Goal: Task Accomplishment & Management: Use online tool/utility

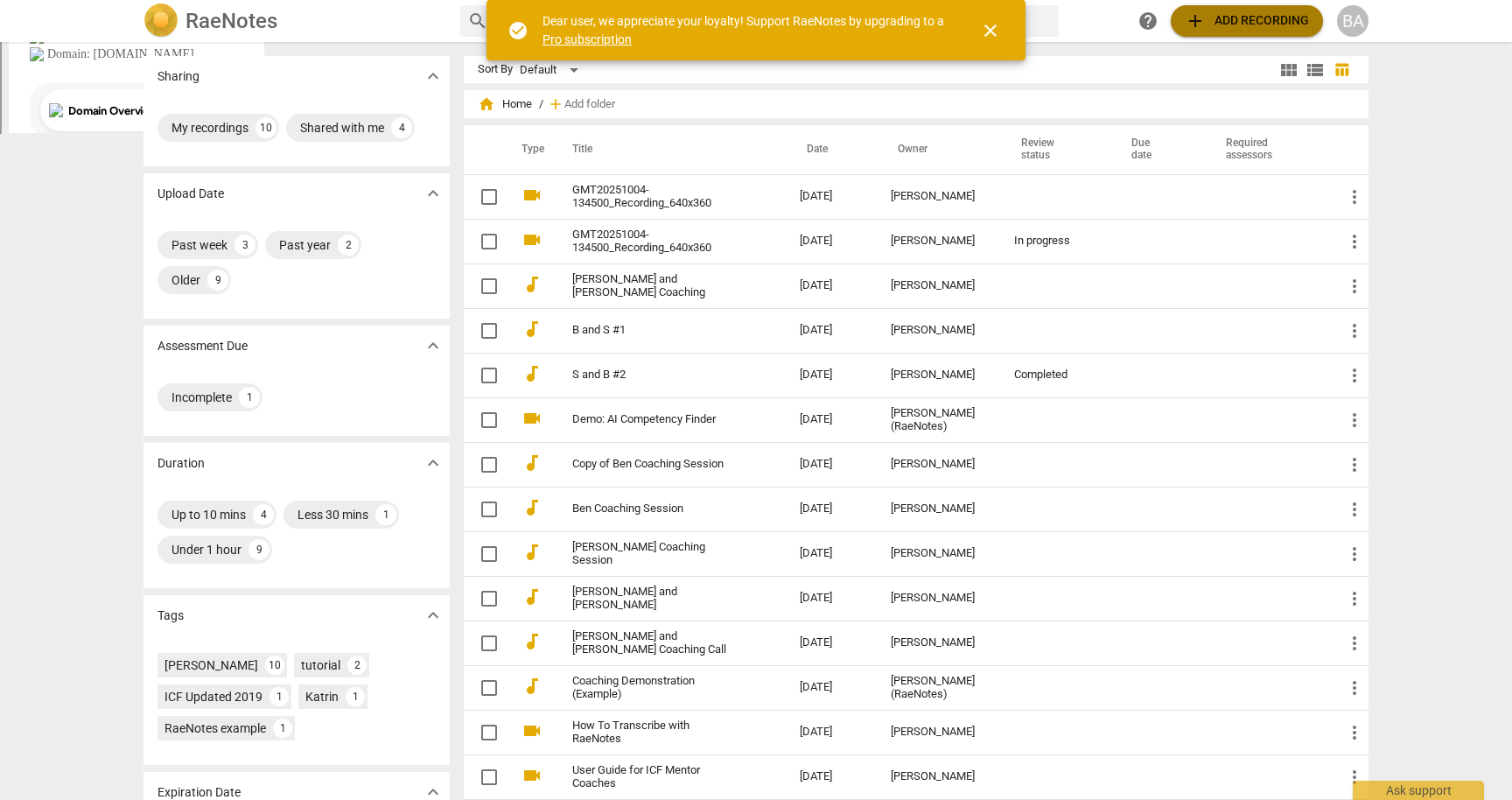
click at [1221, 20] on span "add Add recording" at bounding box center [1246, 21] width 124 height 21
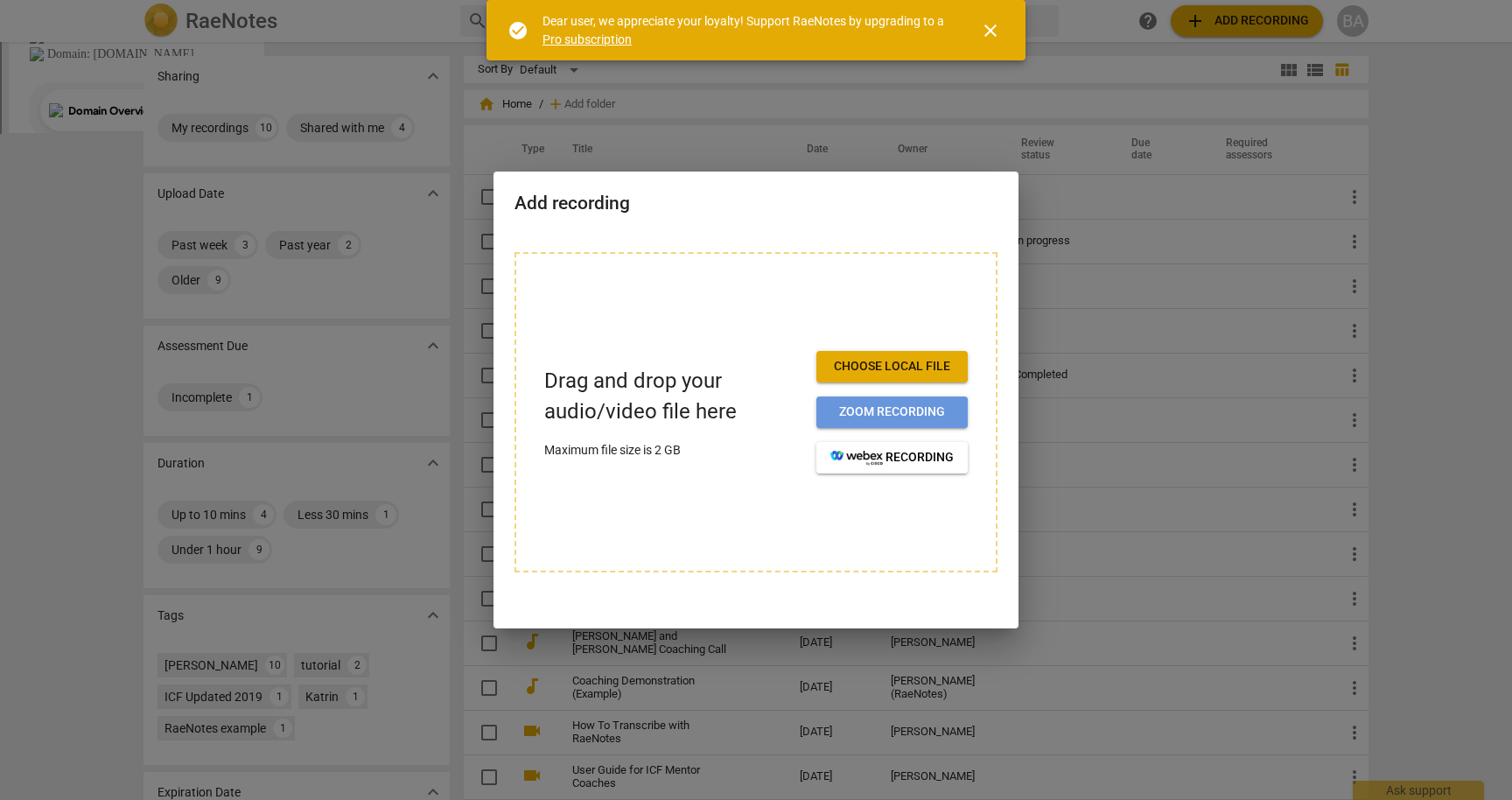
click at [938, 411] on span "Zoom recording" at bounding box center [892, 412] width 123 height 18
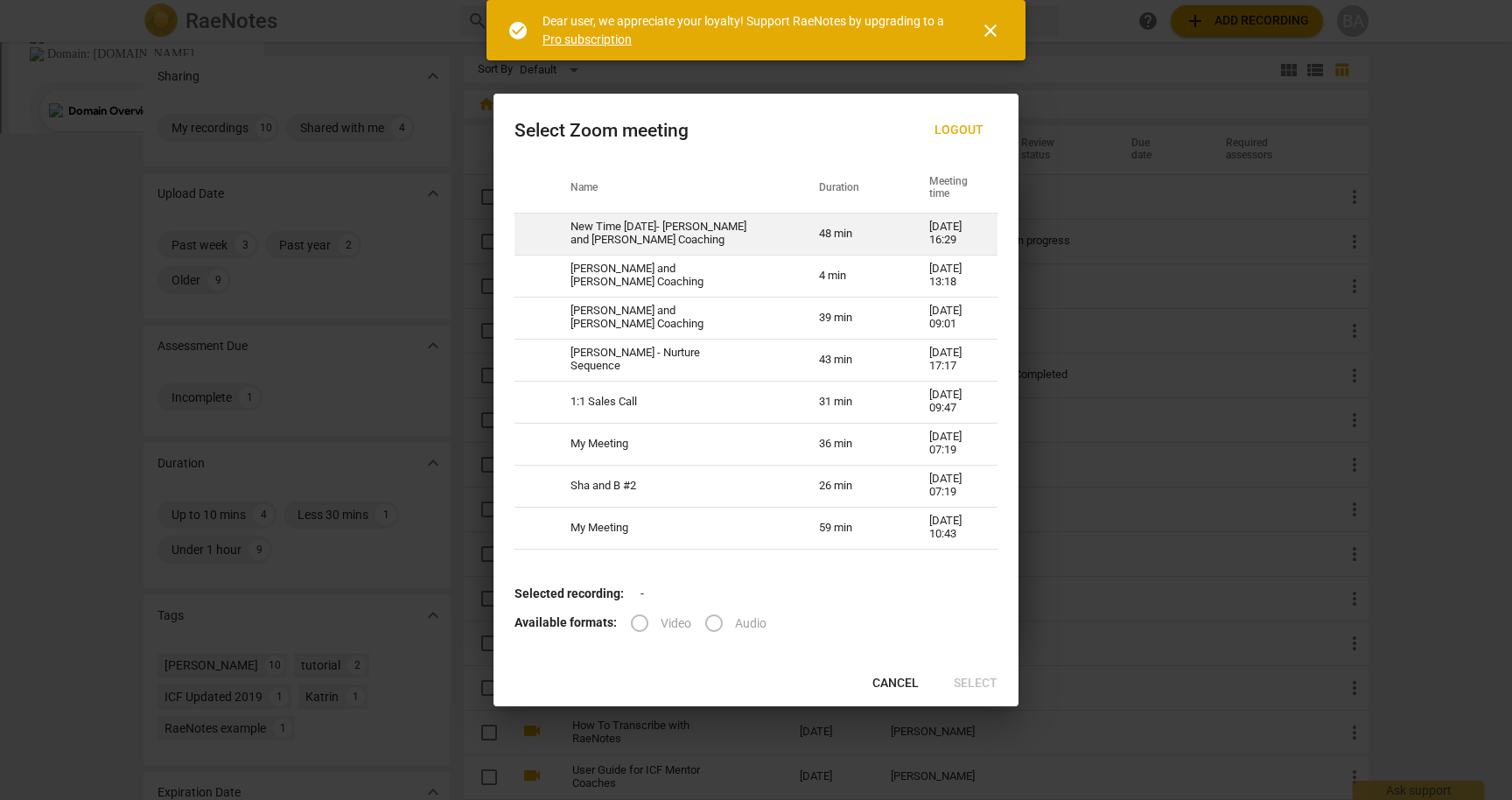
click at [800, 227] on td "48 min" at bounding box center [852, 233] width 110 height 42
radio input "true"
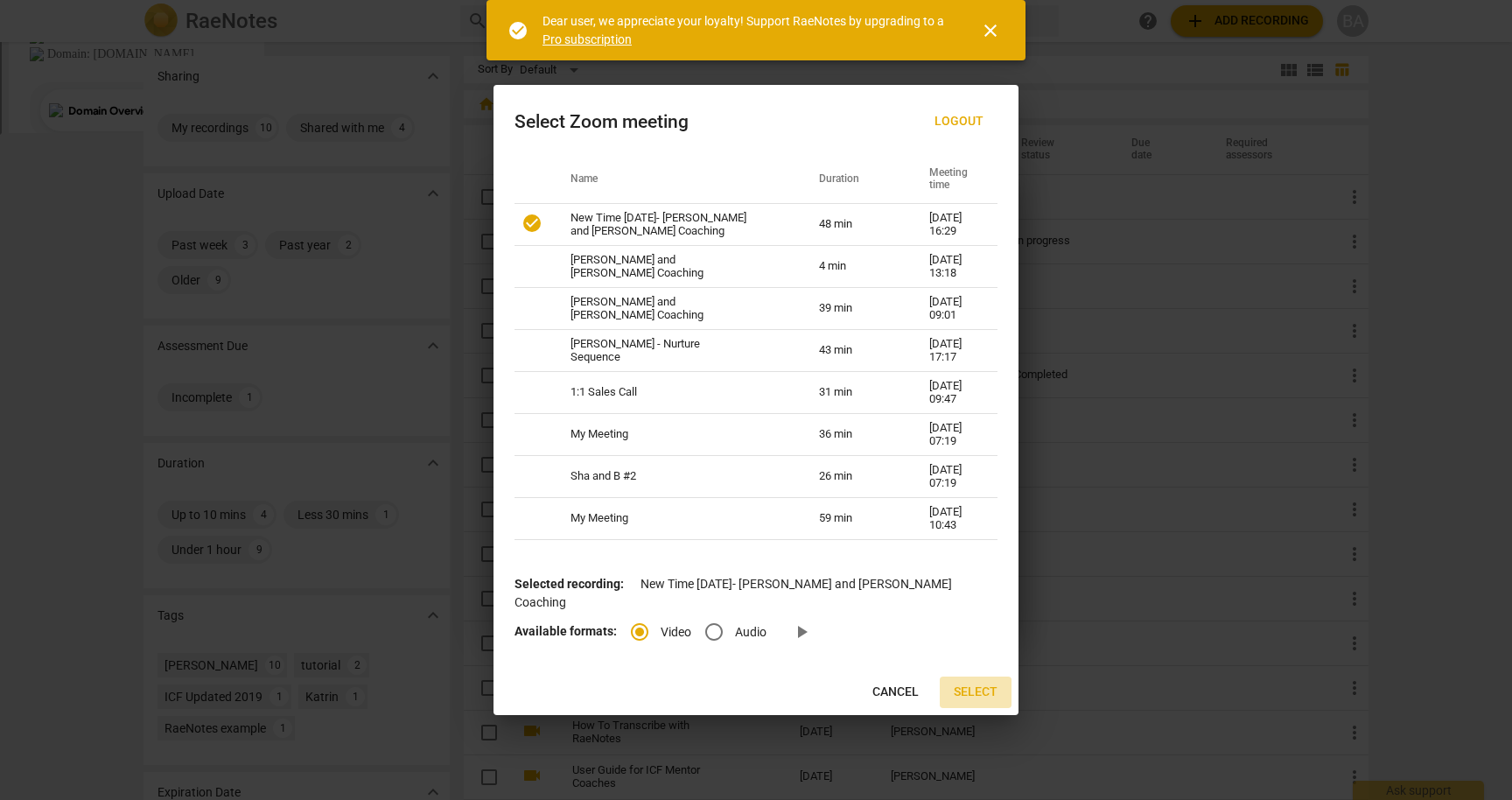
click at [963, 684] on span "Select" at bounding box center [976, 693] width 44 height 18
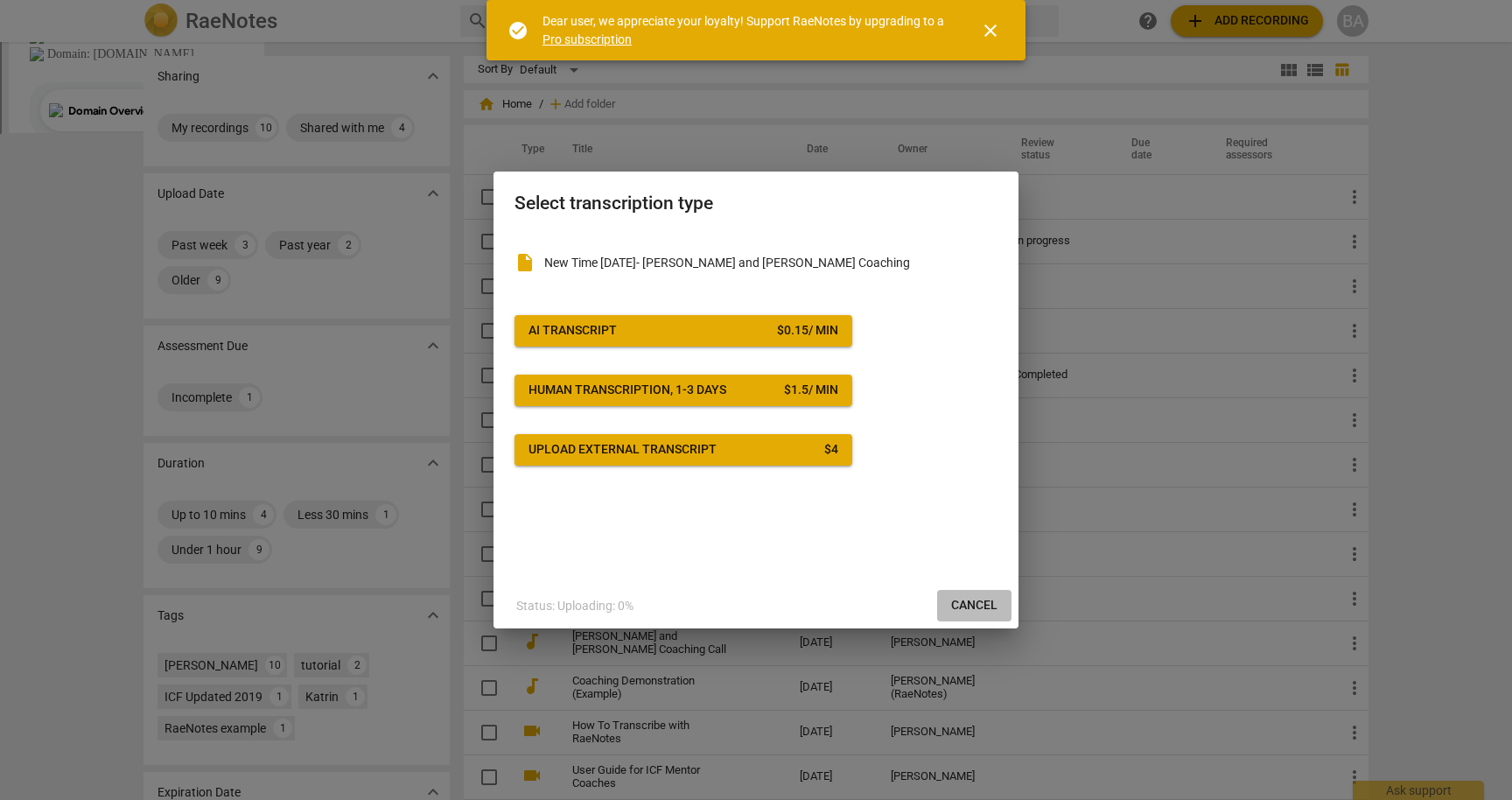
click at [966, 602] on span "Cancel" at bounding box center [974, 606] width 47 height 18
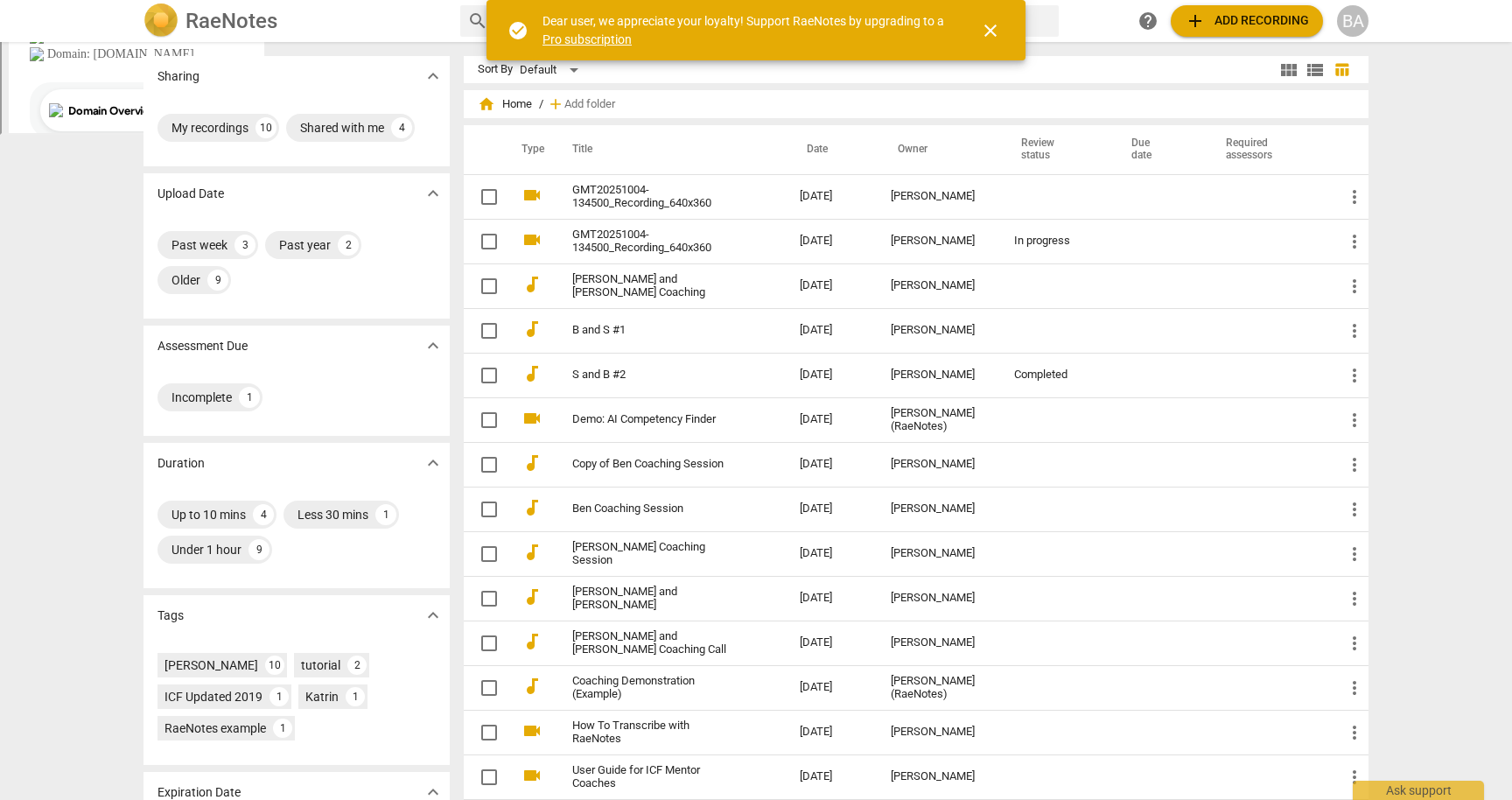
click at [1254, 17] on span "add Add recording" at bounding box center [1246, 21] width 124 height 21
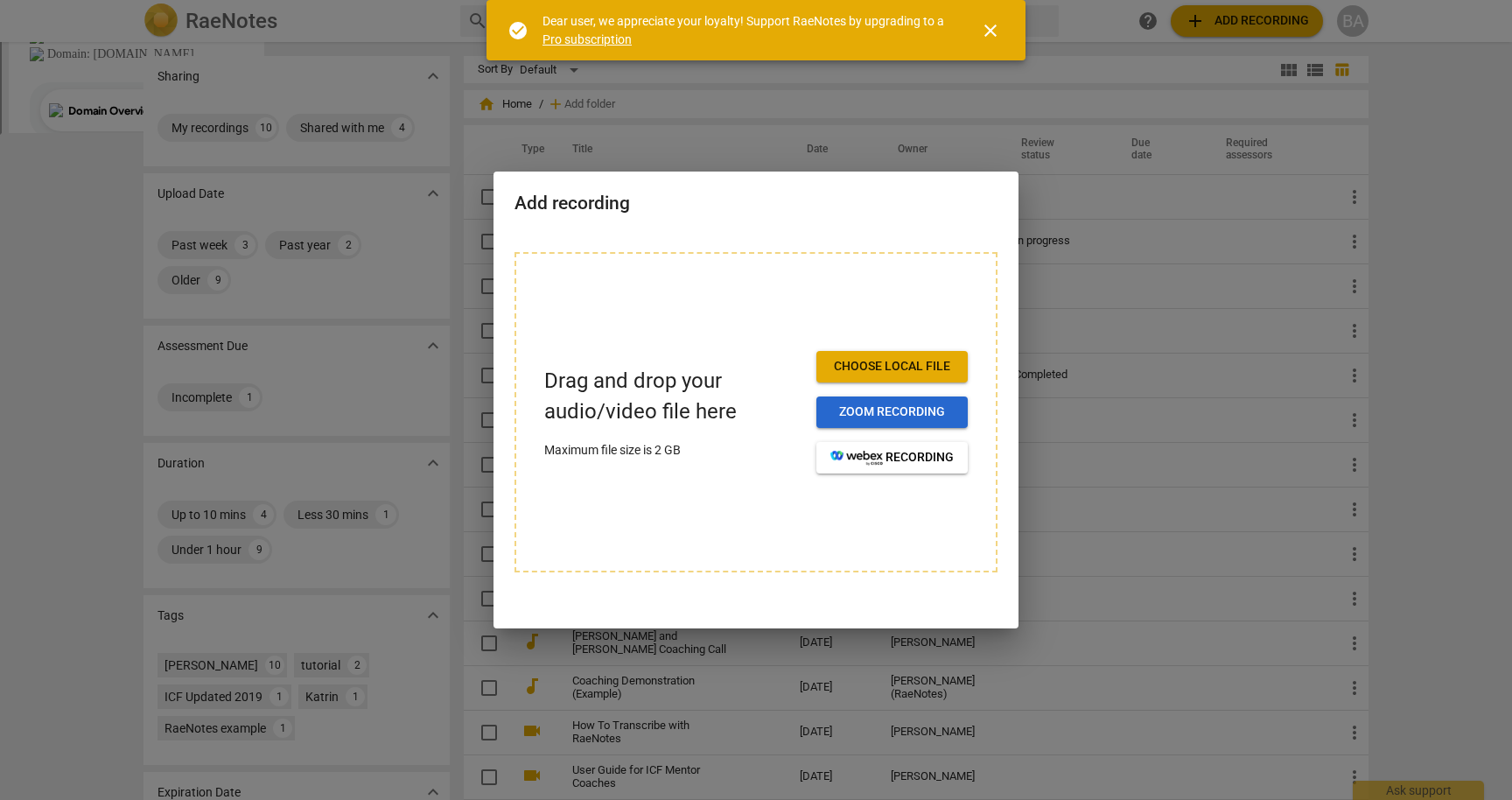
click at [929, 418] on span "Zoom recording" at bounding box center [892, 412] width 123 height 18
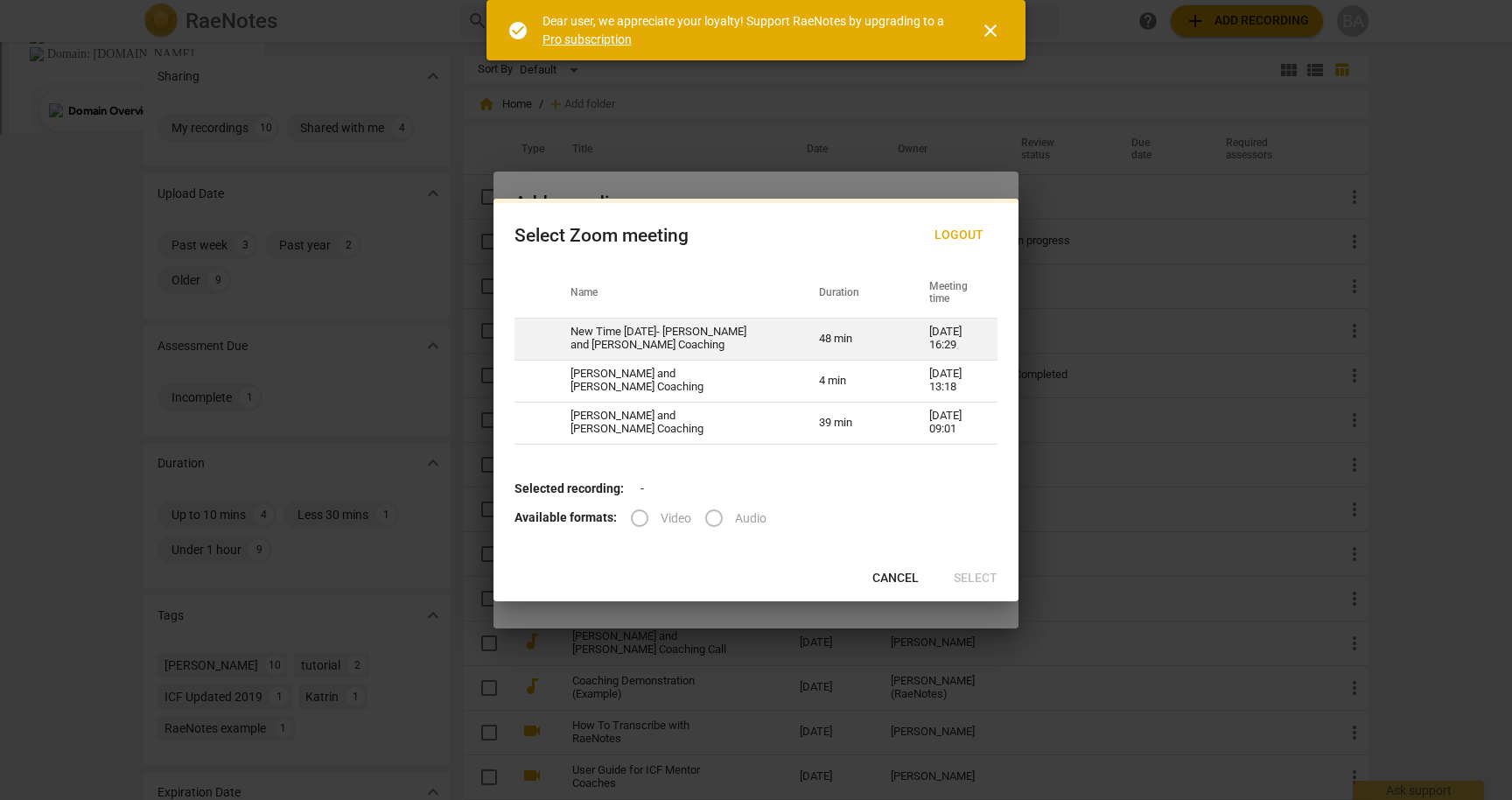
click at [720, 332] on td "New Time [DATE]- [PERSON_NAME] and [PERSON_NAME] Coaching" at bounding box center [674, 339] width 248 height 42
radio input "true"
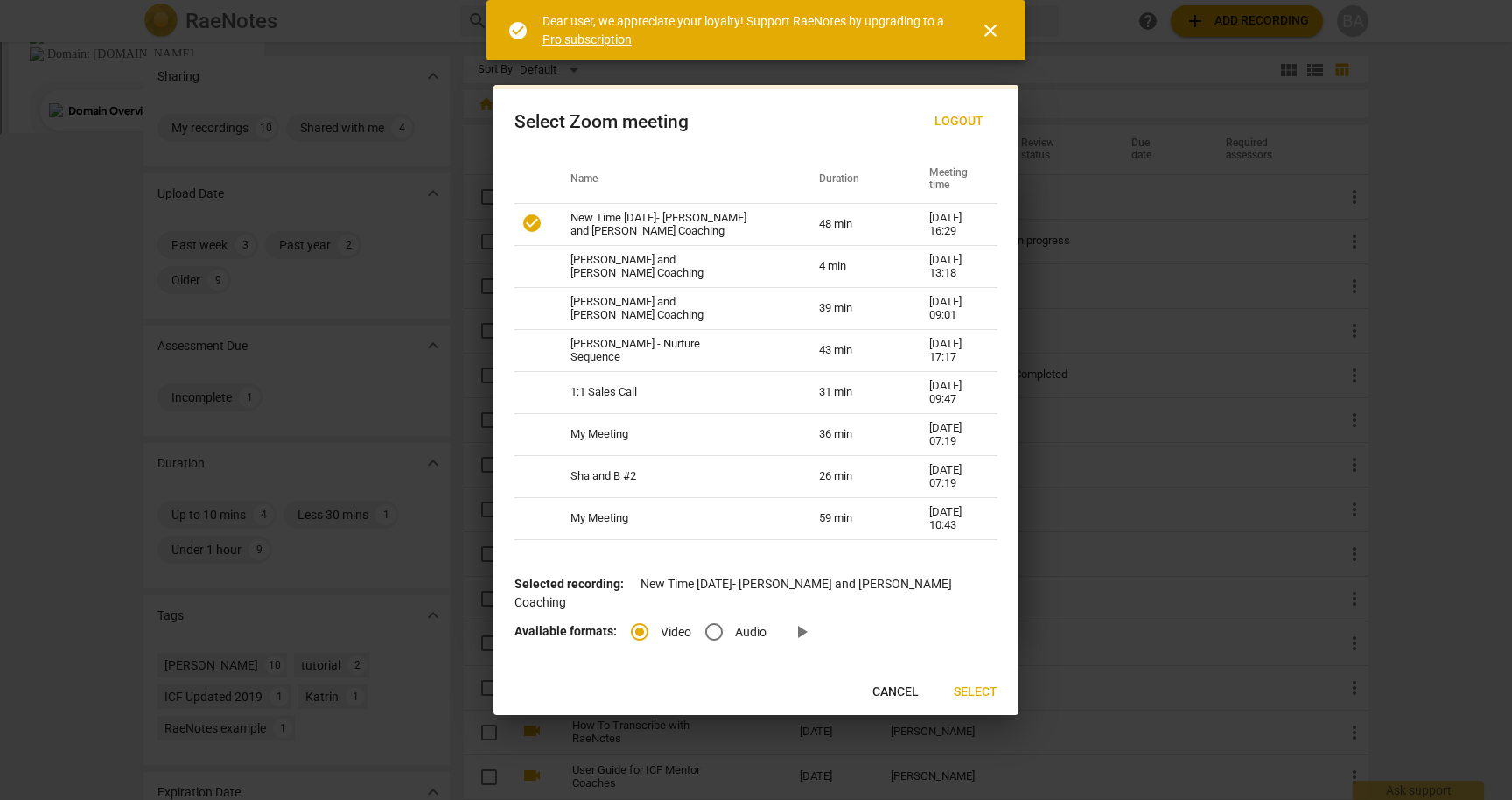
click at [716, 625] on input "Audio" at bounding box center [714, 633] width 42 height 42
radio input "true"
click at [972, 684] on span "Select" at bounding box center [976, 693] width 44 height 18
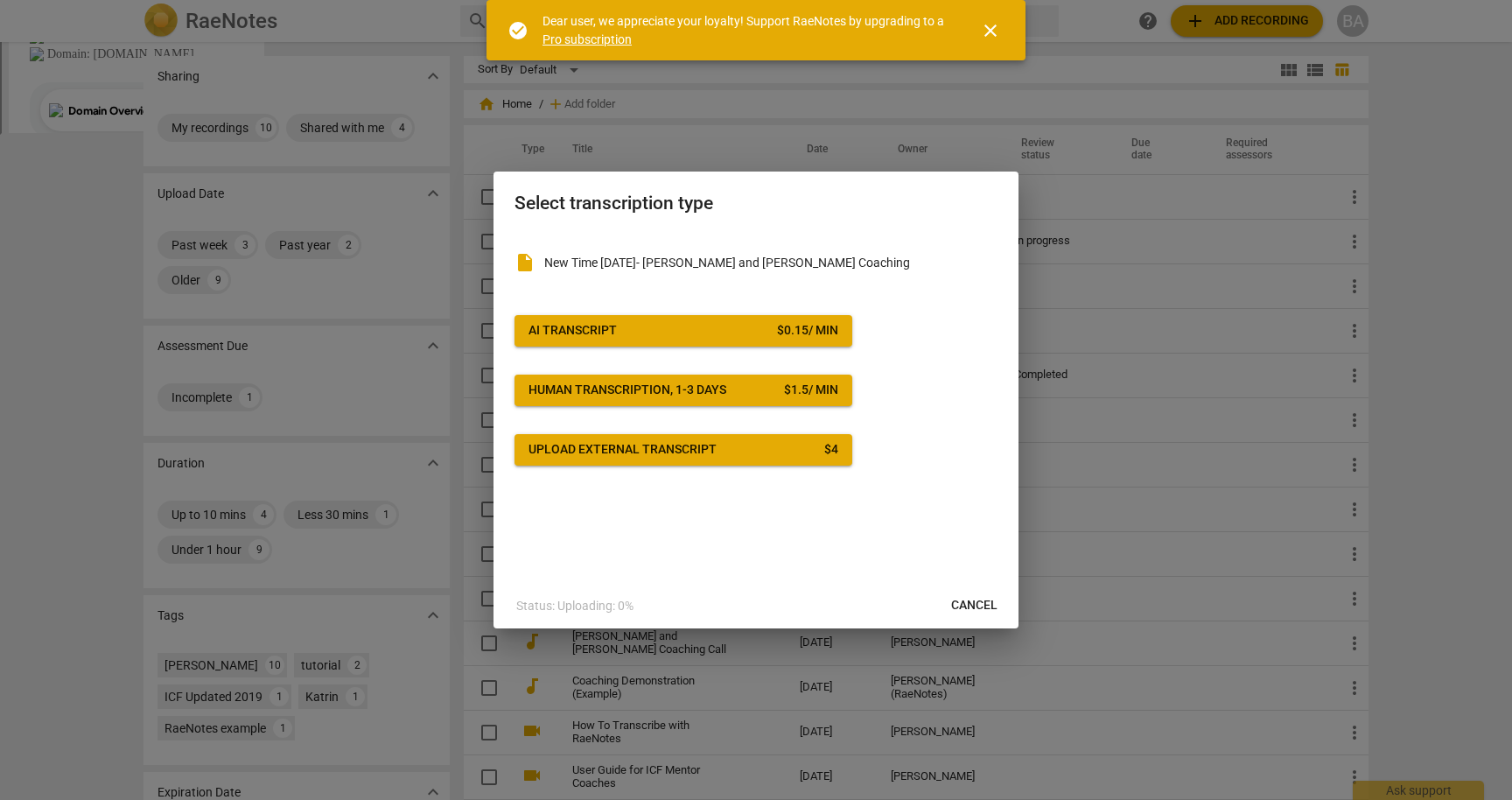
click at [778, 333] on div "$ 0.15 / min" at bounding box center [808, 331] width 62 height 18
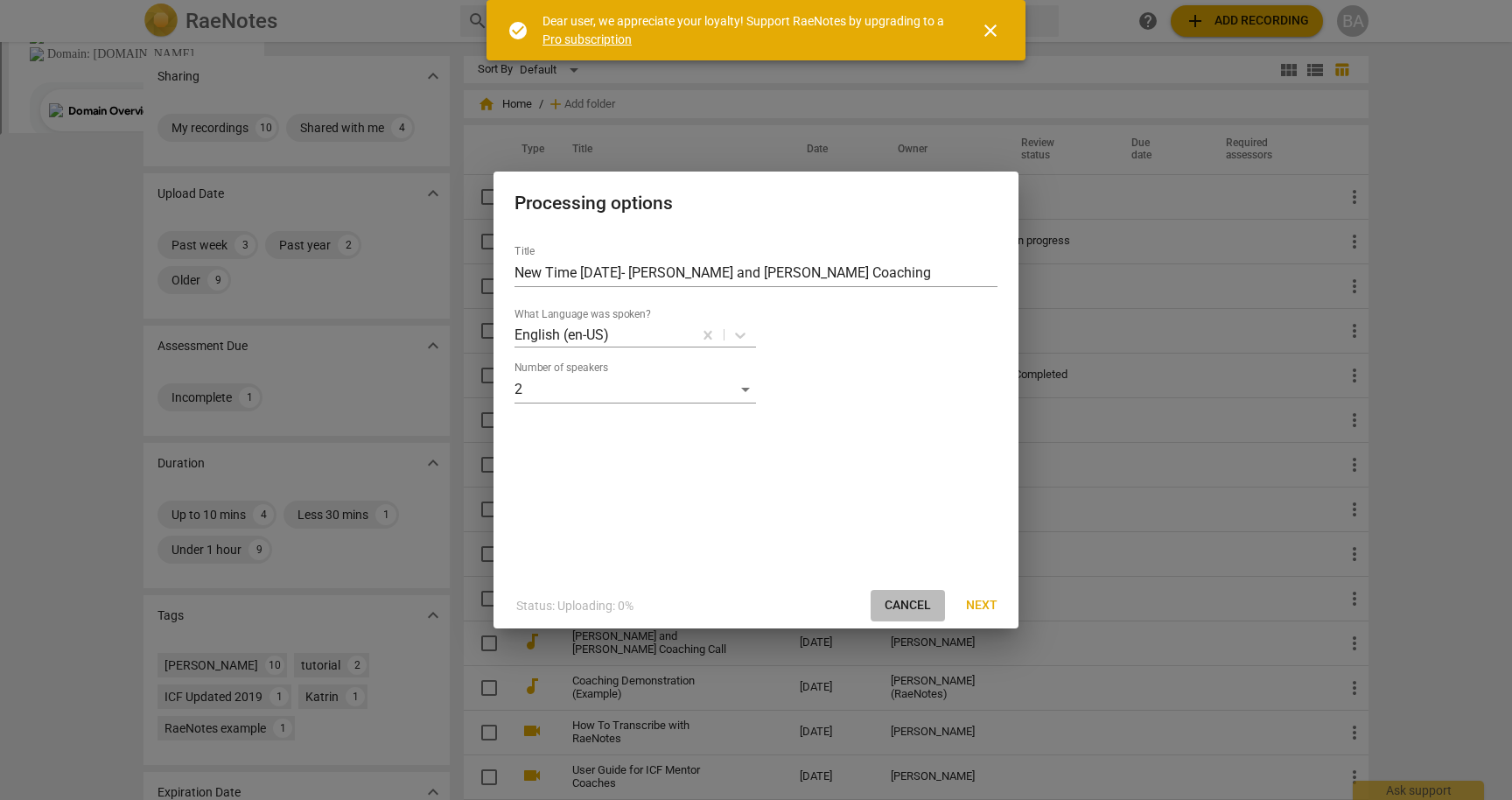
click at [910, 607] on span "Cancel" at bounding box center [908, 606] width 47 height 18
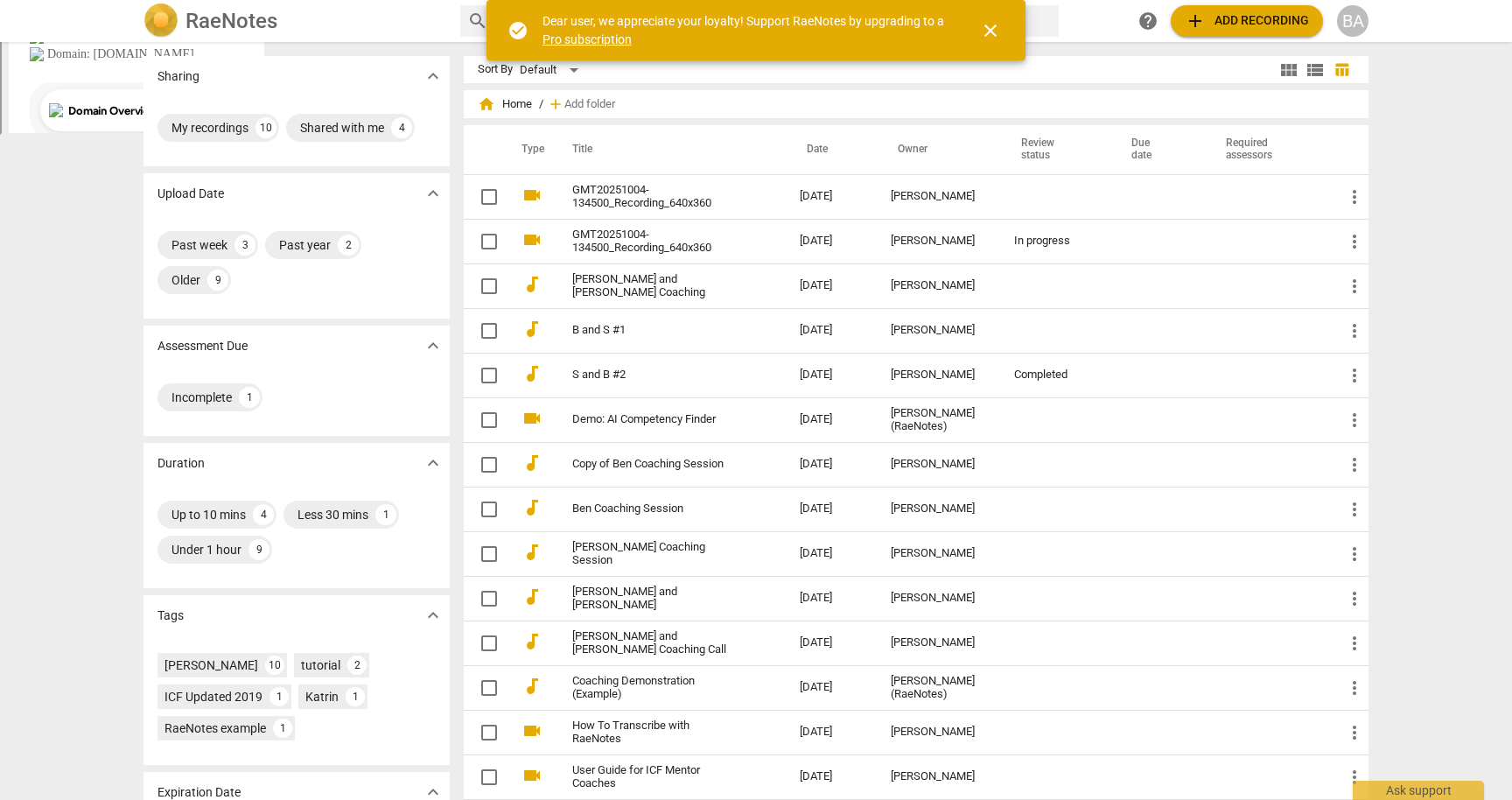
click at [1227, 11] on span "add Add recording" at bounding box center [1246, 21] width 124 height 21
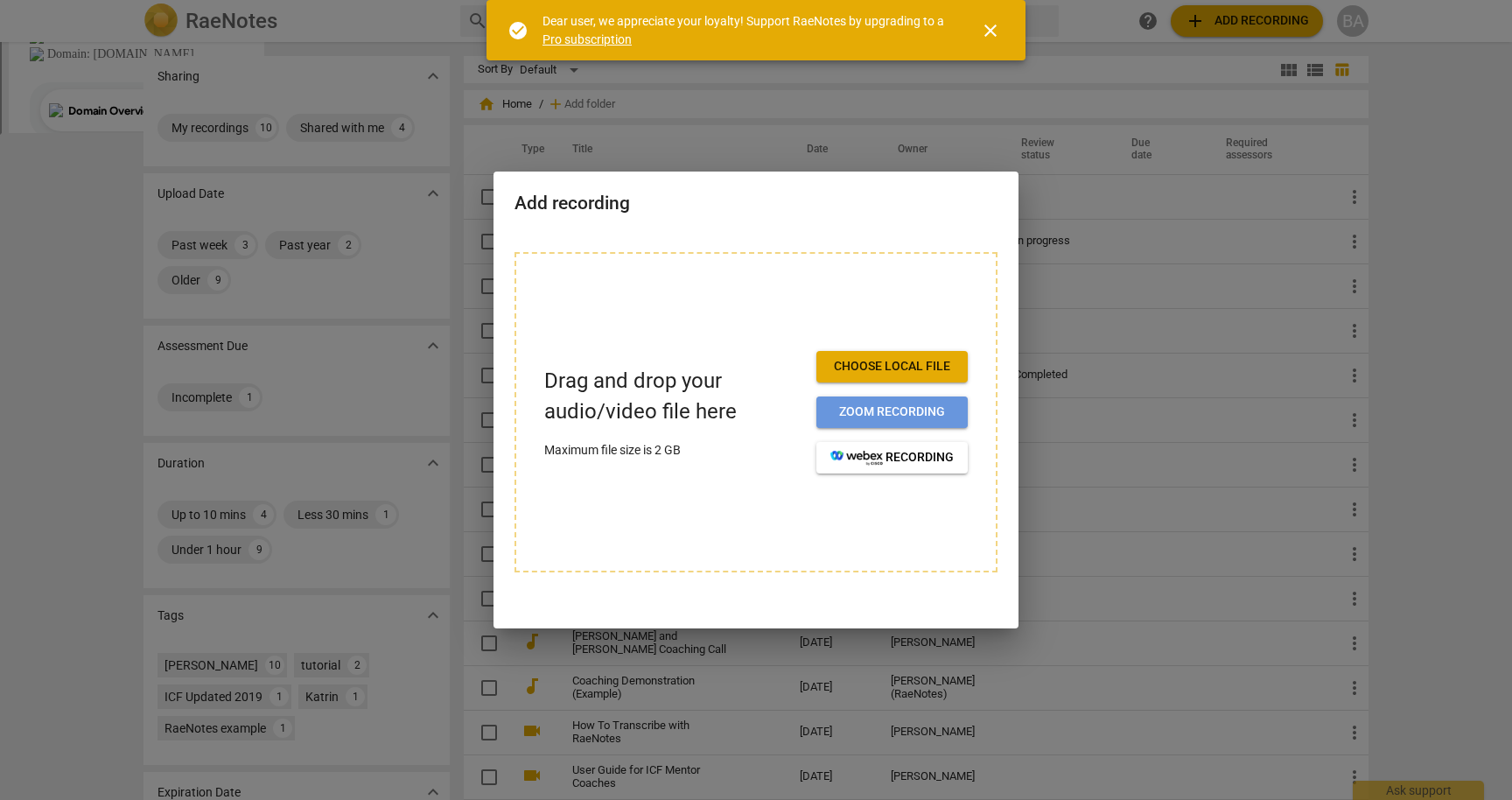
click at [923, 410] on span "Zoom recording" at bounding box center [892, 412] width 123 height 18
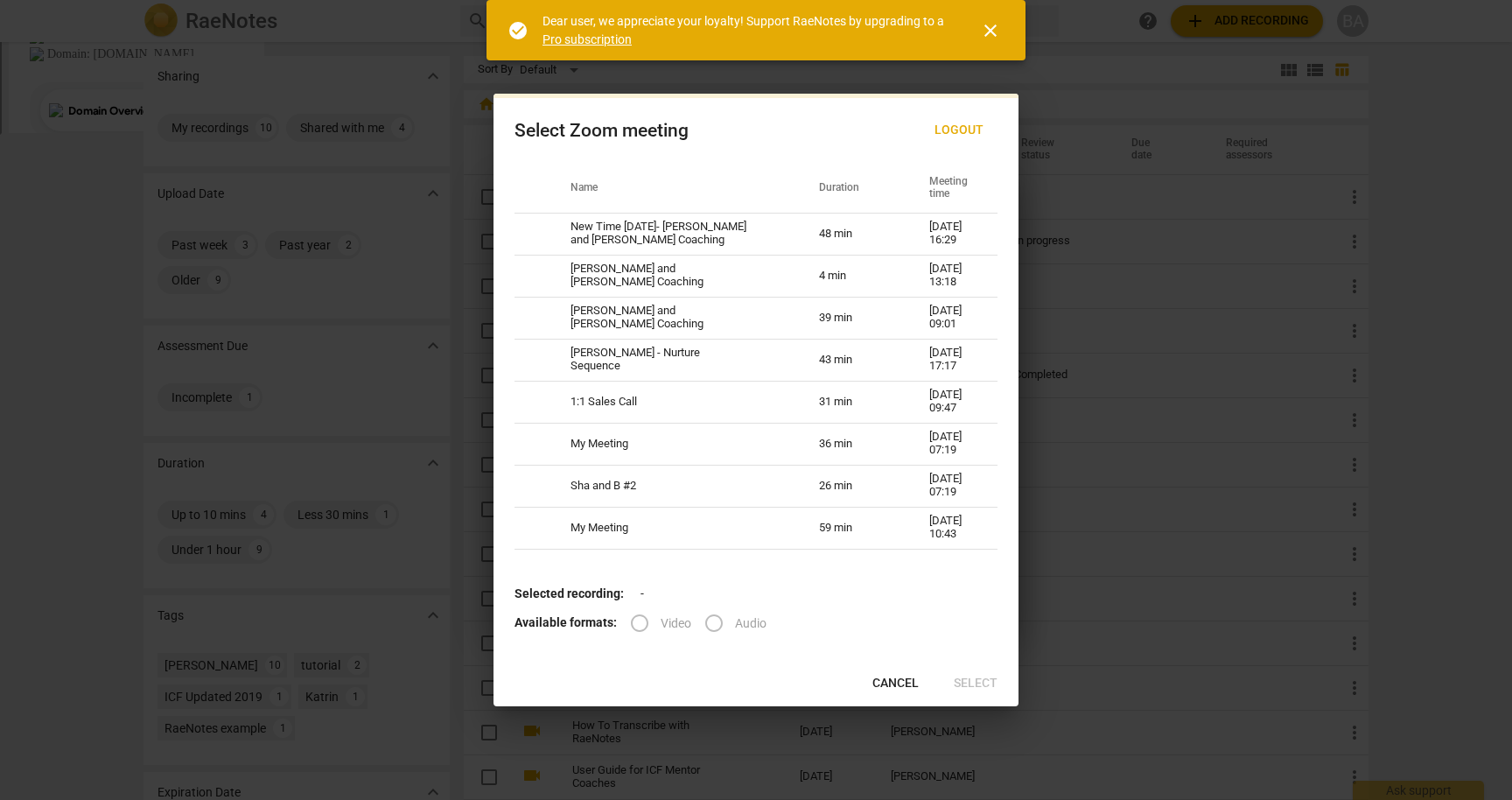
click at [712, 625] on label "Audio" at bounding box center [729, 624] width 73 height 42
click at [927, 234] on td "10-08-2025 16:29" at bounding box center [952, 233] width 89 height 42
radio input "true"
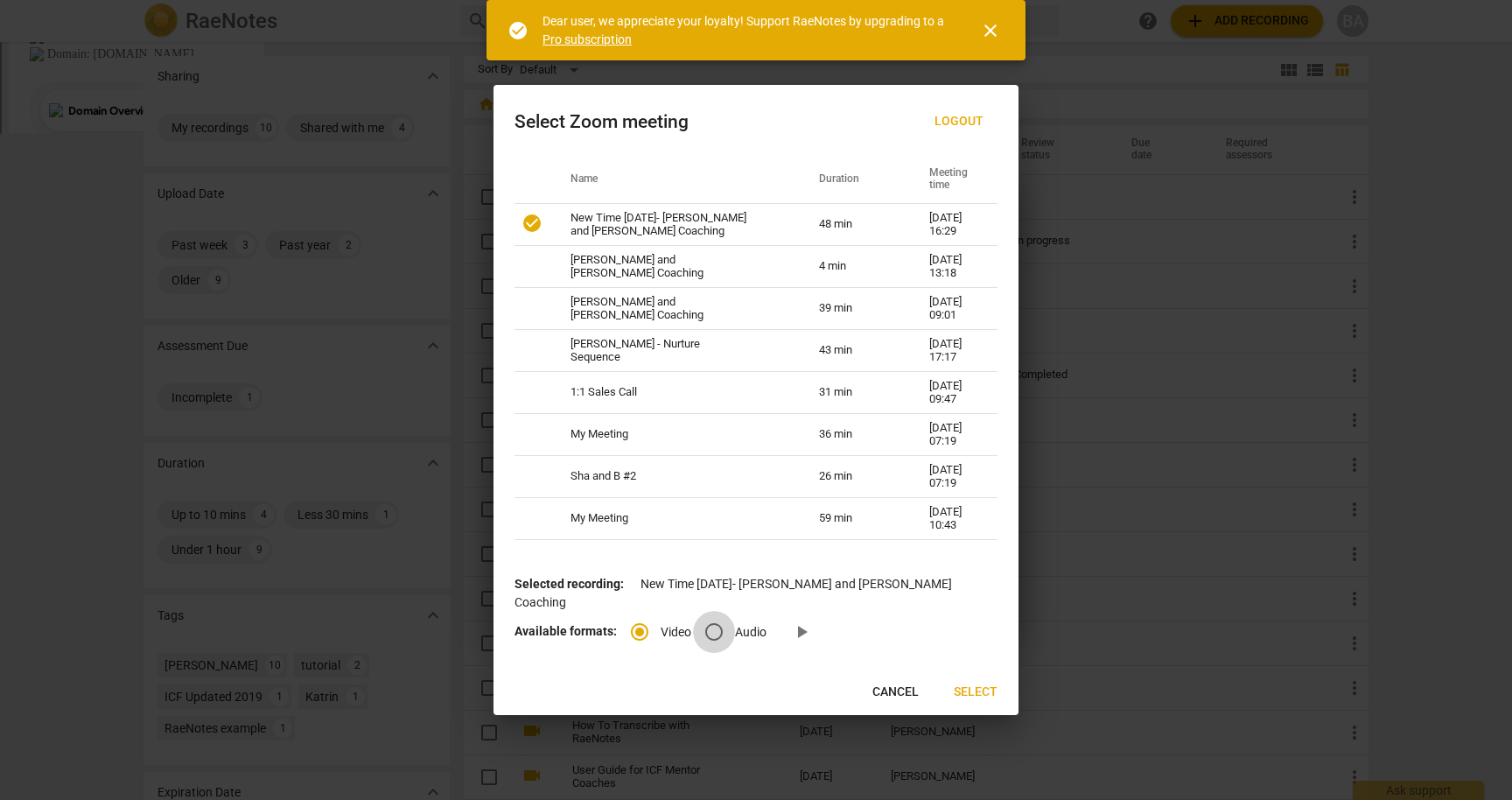
click at [716, 622] on input "Audio" at bounding box center [714, 633] width 42 height 42
radio input "true"
click at [989, 684] on span "Select" at bounding box center [976, 693] width 44 height 18
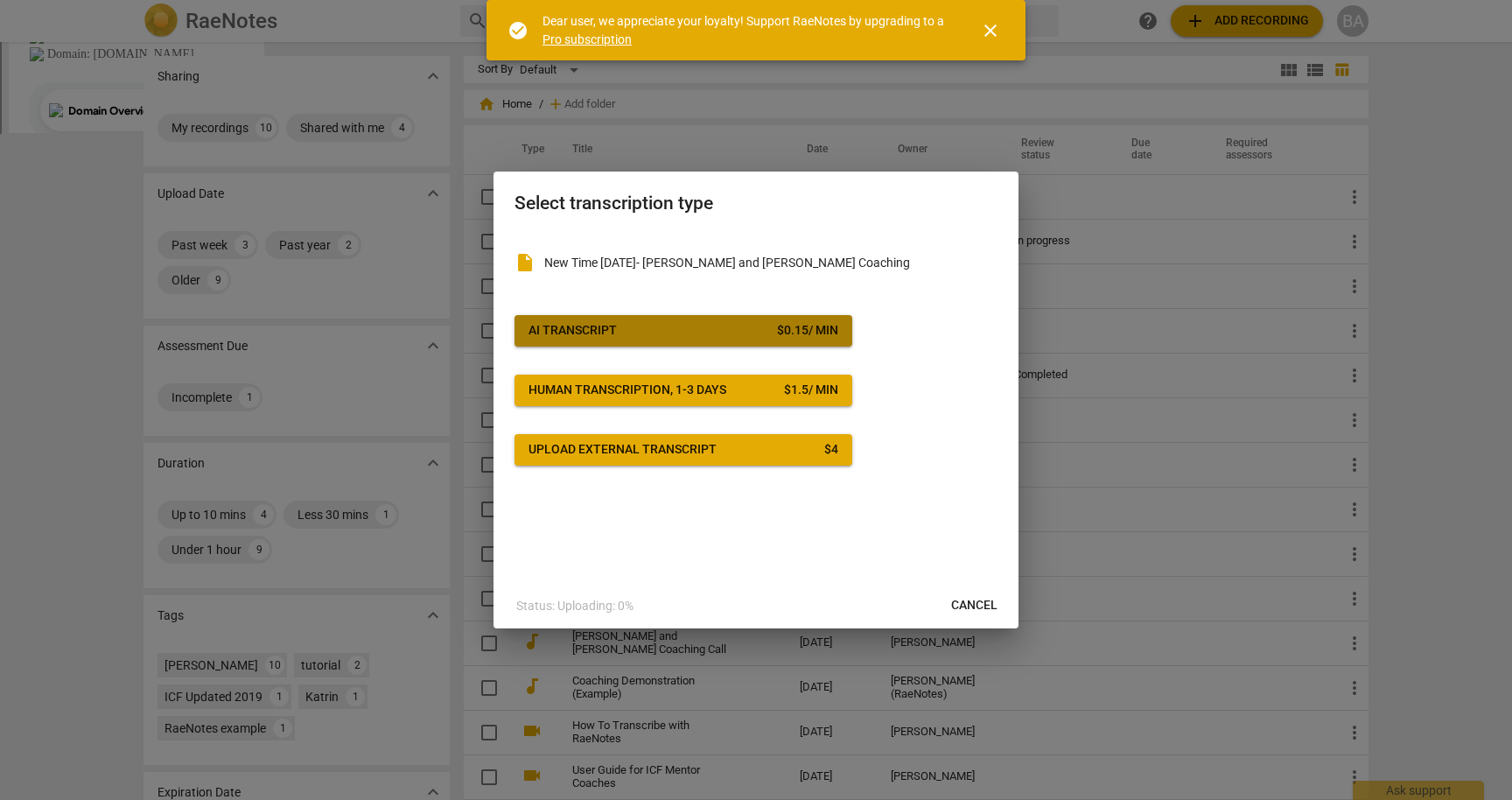
click at [777, 322] on div "$ 0.15 / min" at bounding box center [808, 331] width 62 height 18
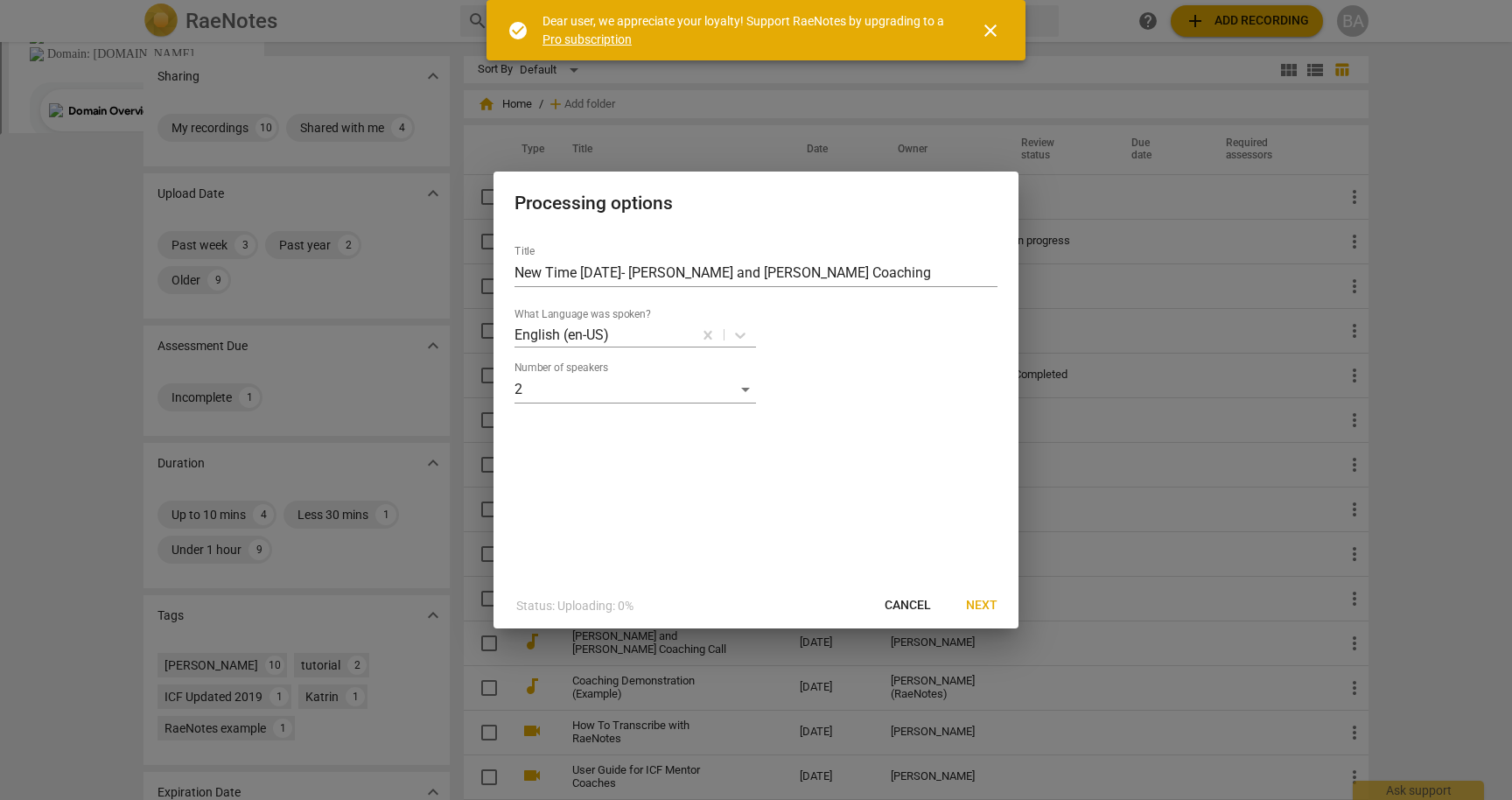
click at [990, 605] on span "Next" at bounding box center [982, 606] width 32 height 18
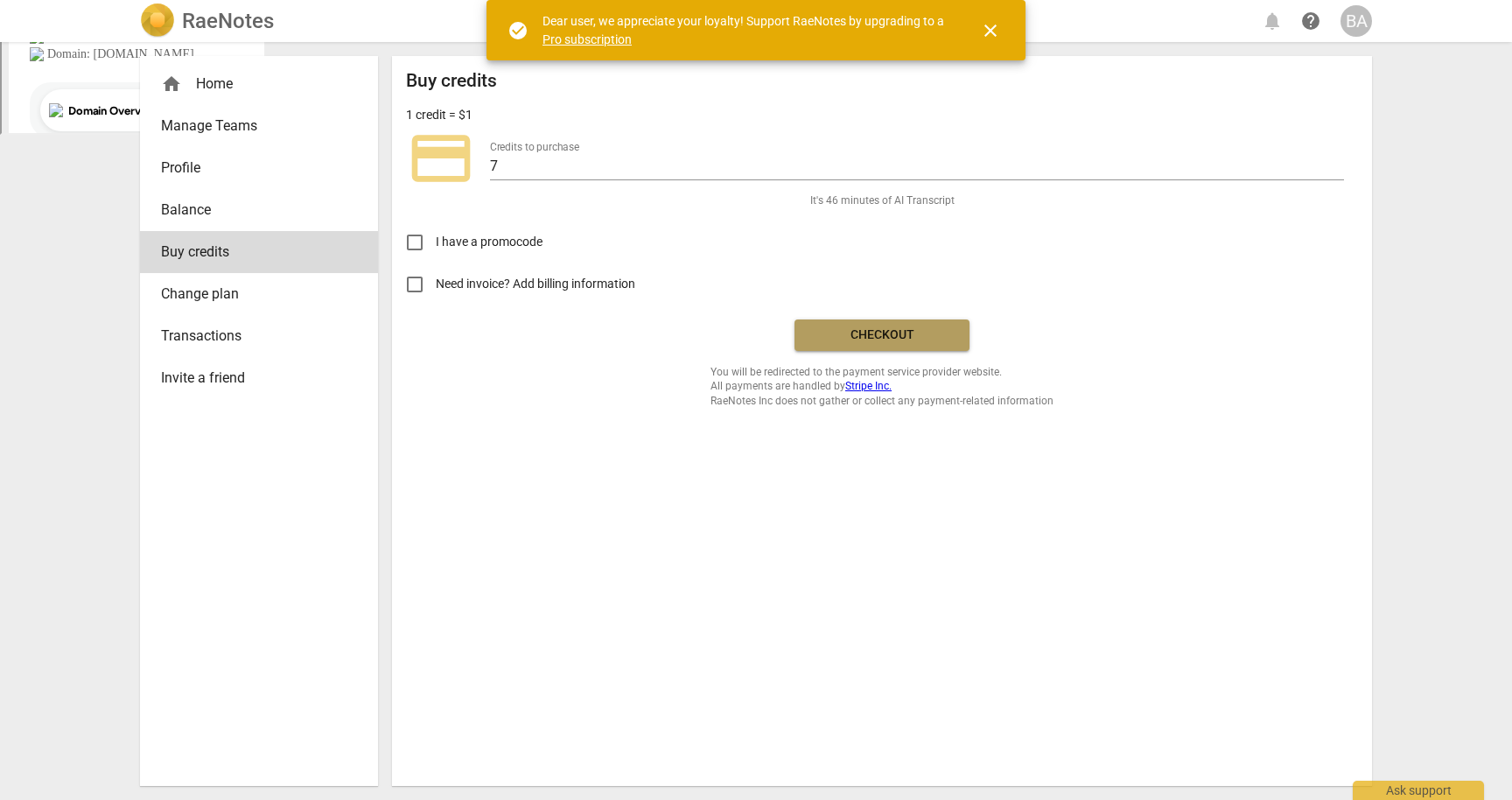
click at [929, 339] on span "Checkout" at bounding box center [881, 336] width 147 height 18
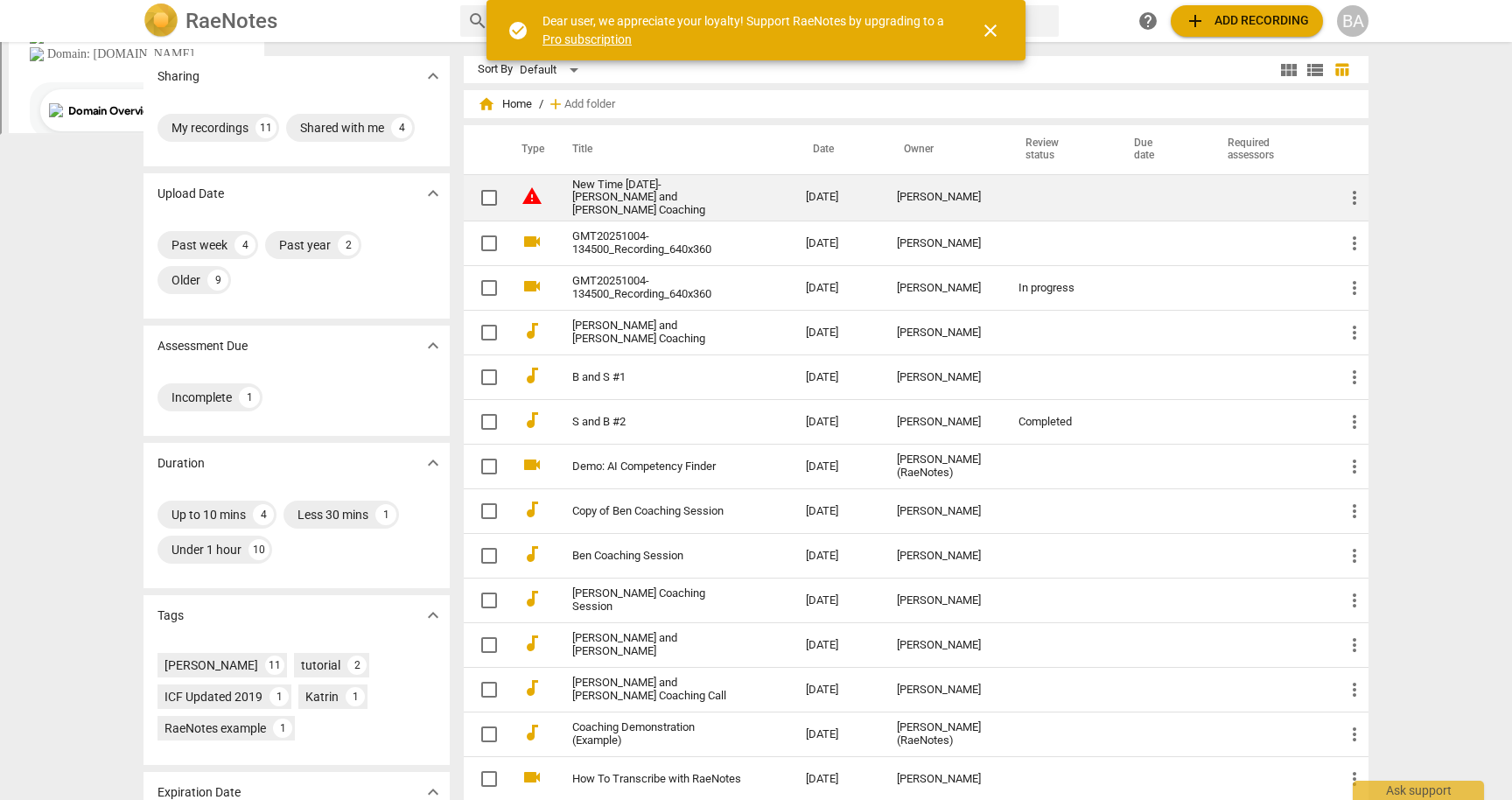
click at [926, 191] on div "[PERSON_NAME]" at bounding box center [943, 197] width 93 height 13
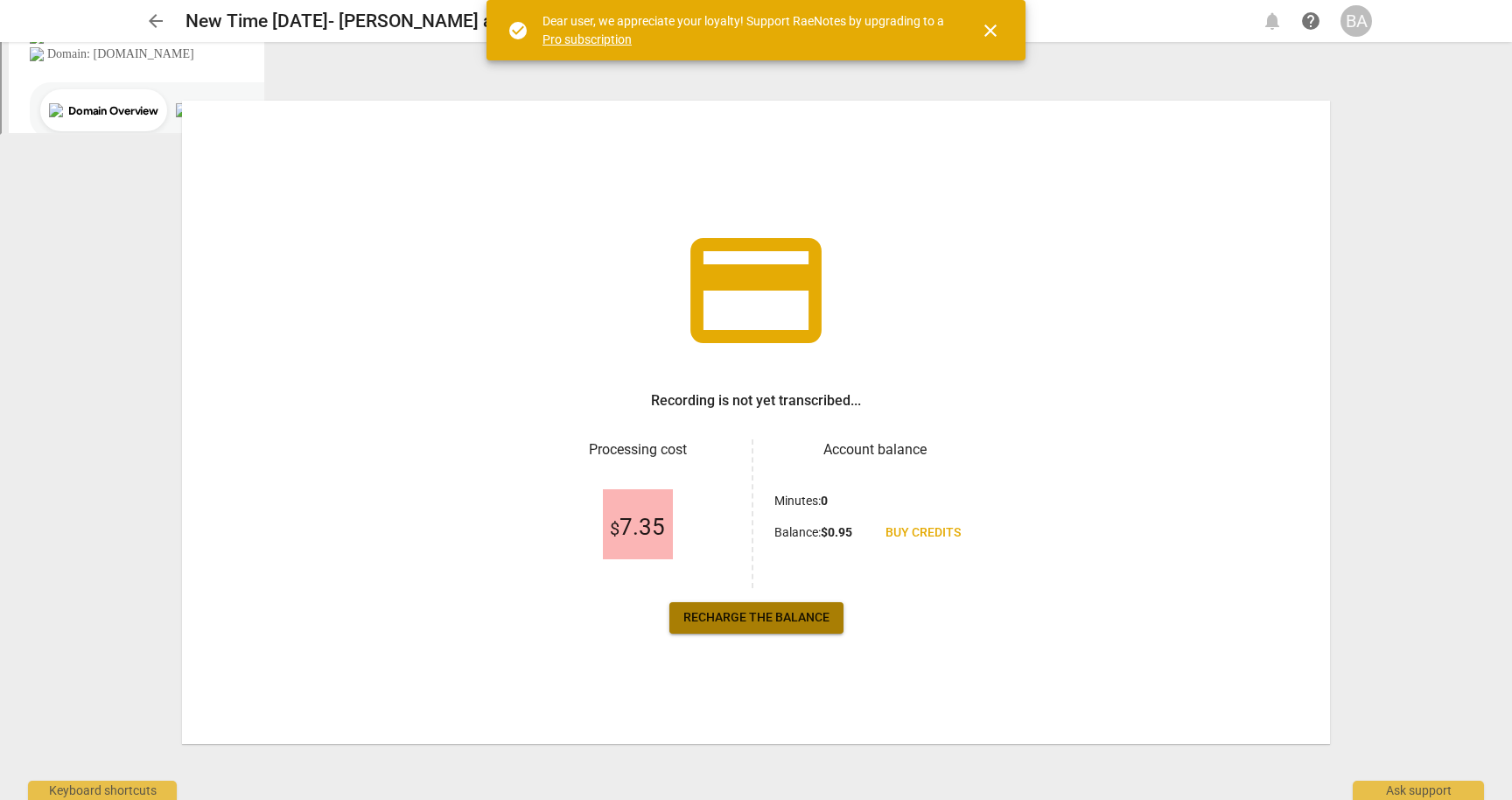
click at [822, 619] on span "Recharge the balance" at bounding box center [756, 619] width 146 height 18
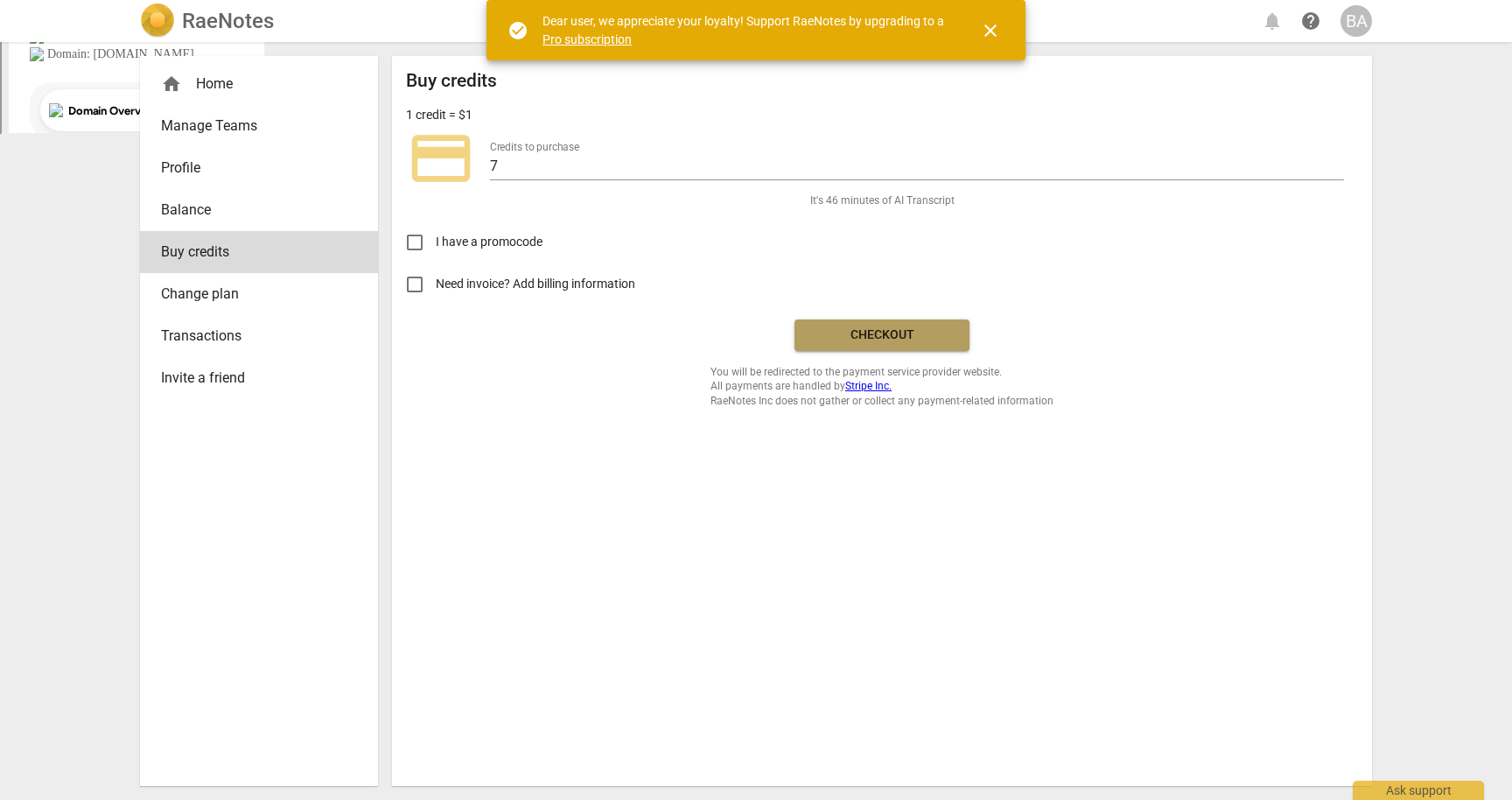
click at [912, 337] on span "Checkout" at bounding box center [881, 336] width 147 height 18
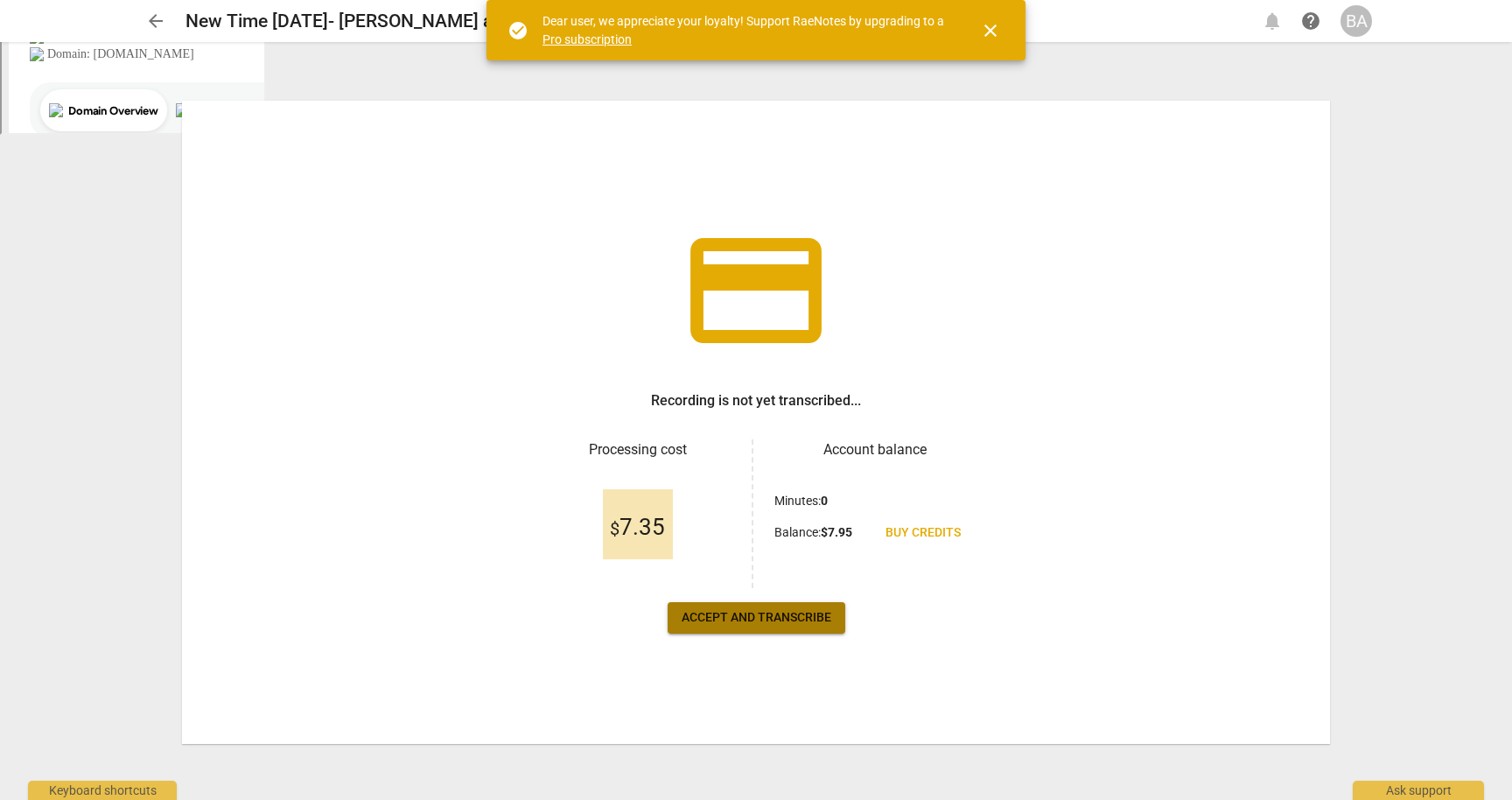
click at [788, 622] on span "Accept and transcribe" at bounding box center [756, 619] width 150 height 18
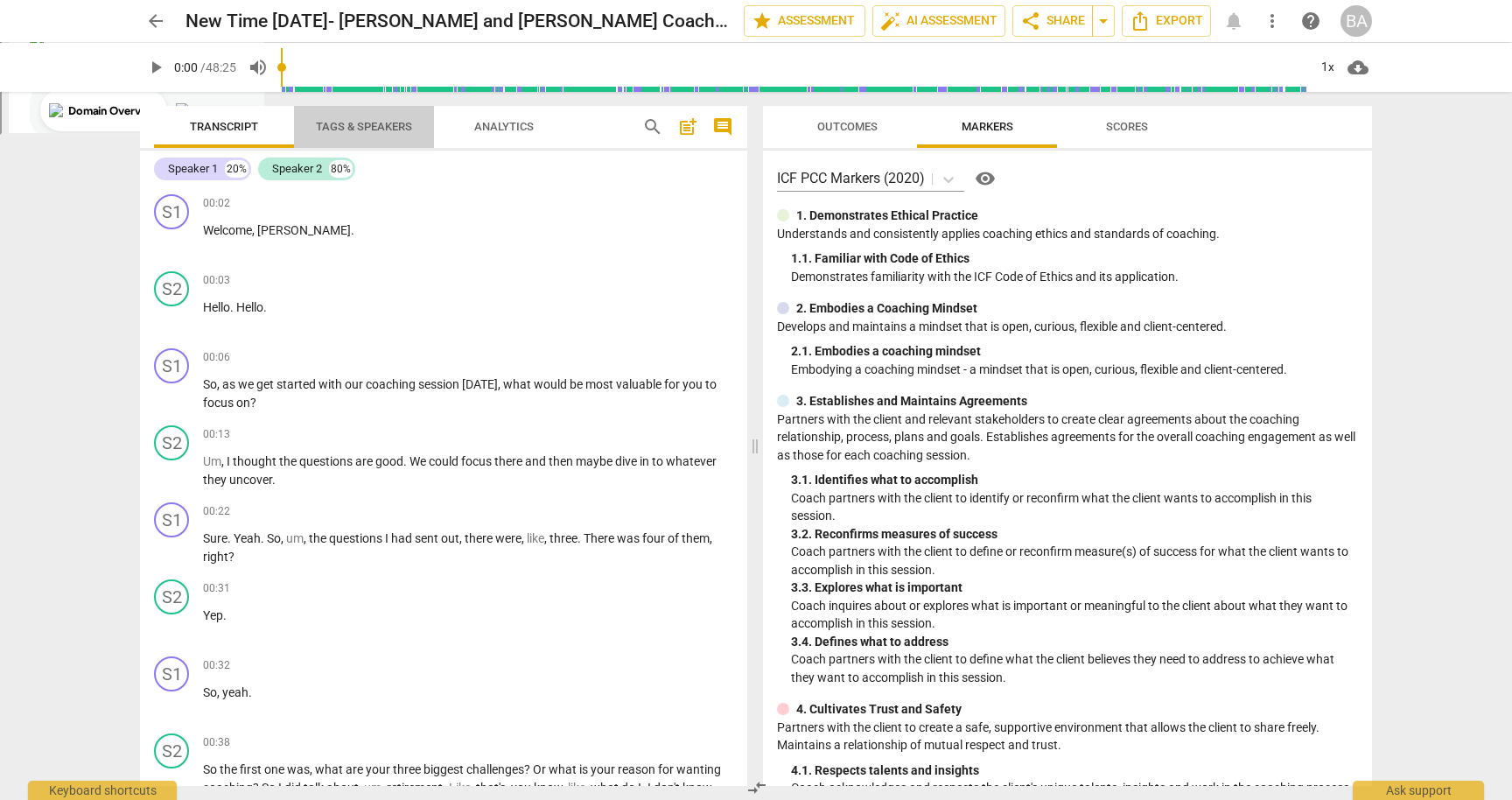
click at [355, 124] on span "Tags & Speakers" at bounding box center [364, 126] width 96 height 13
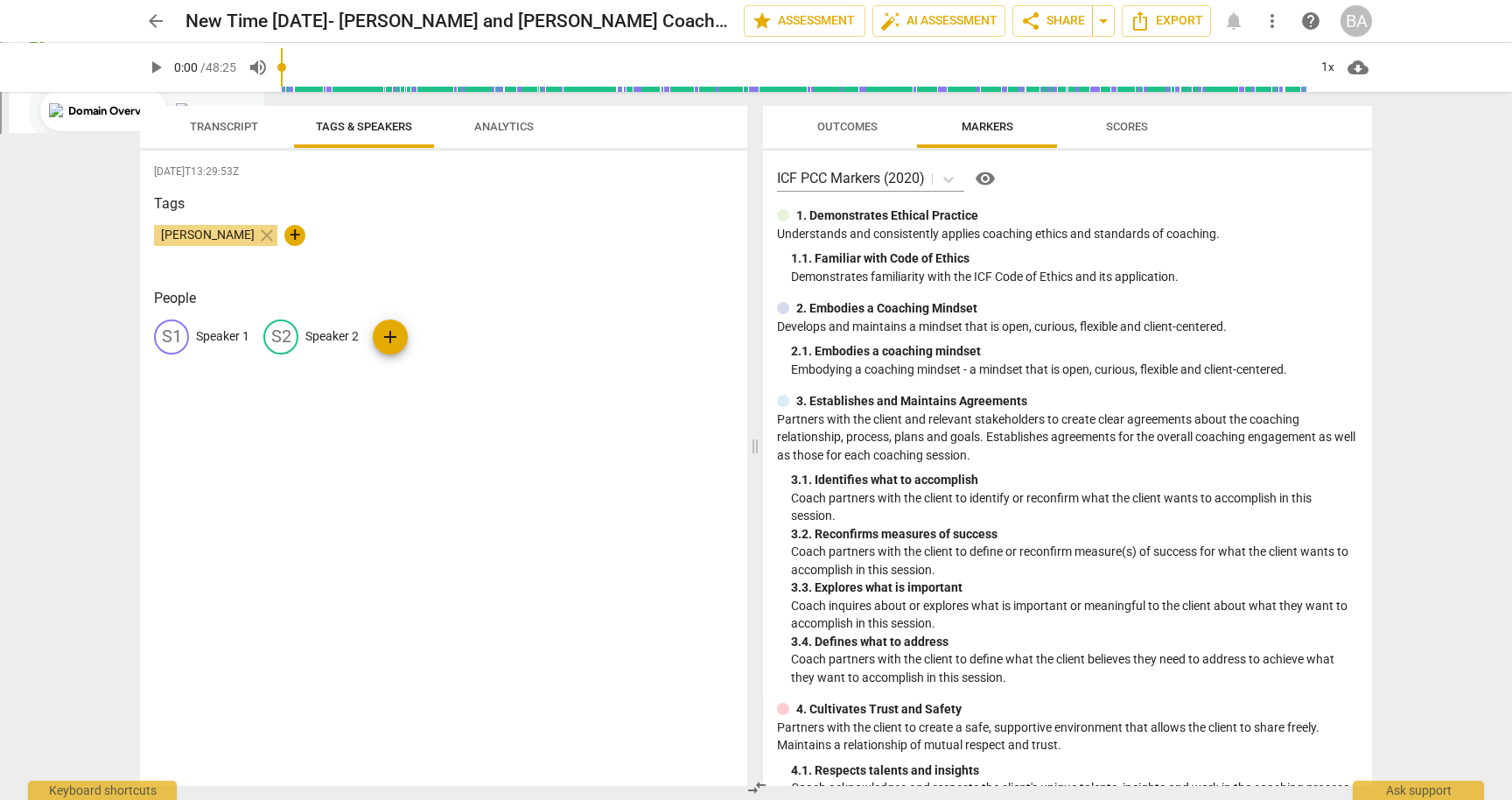
click at [211, 338] on p "Speaker 1" at bounding box center [223, 337] width 54 height 19
type input "Coach"
click at [422, 337] on p "Speaker 2" at bounding box center [446, 337] width 54 height 19
click at [364, 330] on input "Speaker 2" at bounding box center [357, 337] width 140 height 28
type input "S"
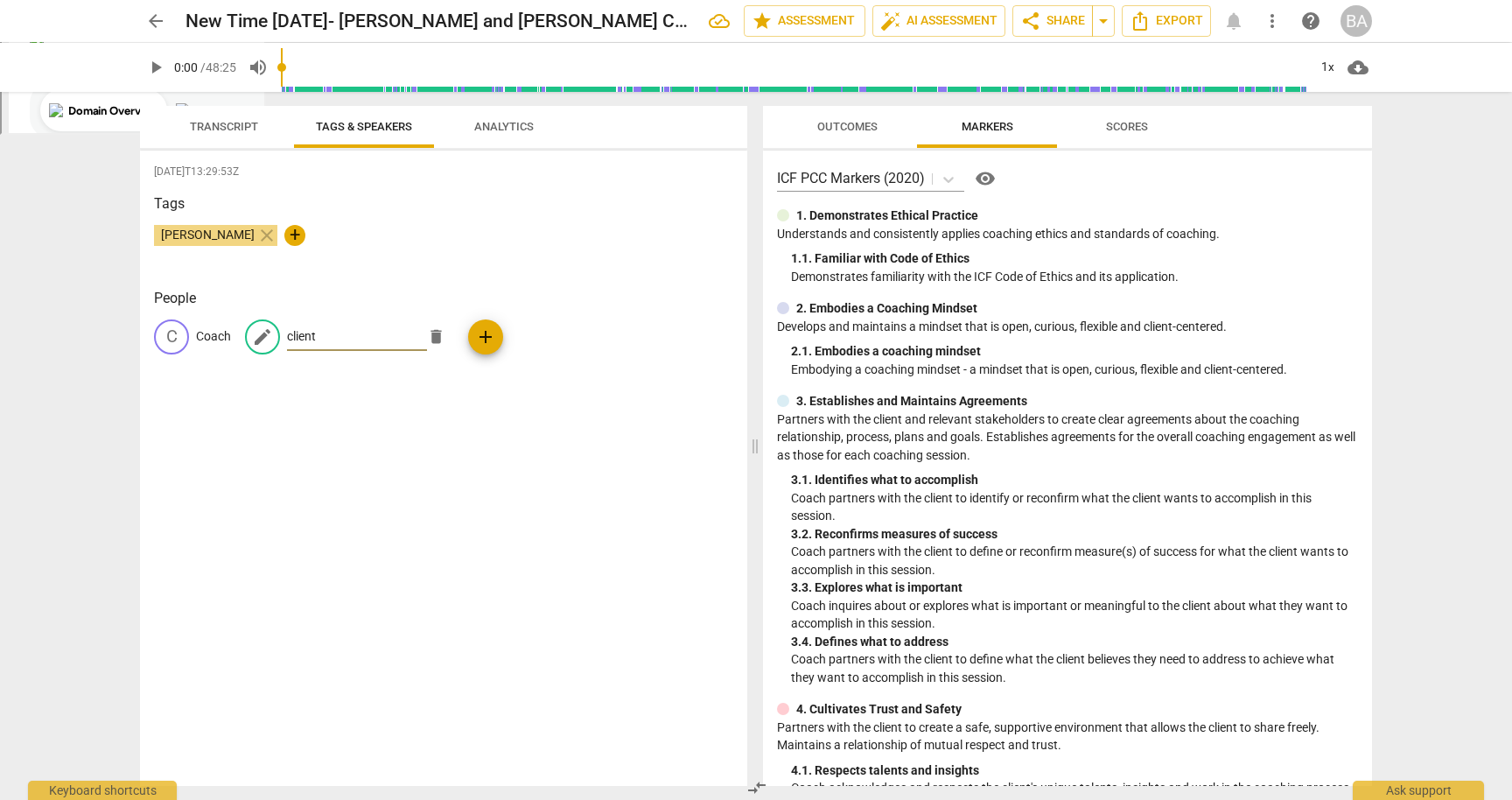
type input "client"
click at [114, 474] on div "arrow_back New Time Wednesday- Sarah and Brenda Coaching edit star Assessment a…" at bounding box center [756, 400] width 1512 height 800
click at [926, 20] on span "auto_fix_high AI Assessment" at bounding box center [939, 21] width 117 height 21
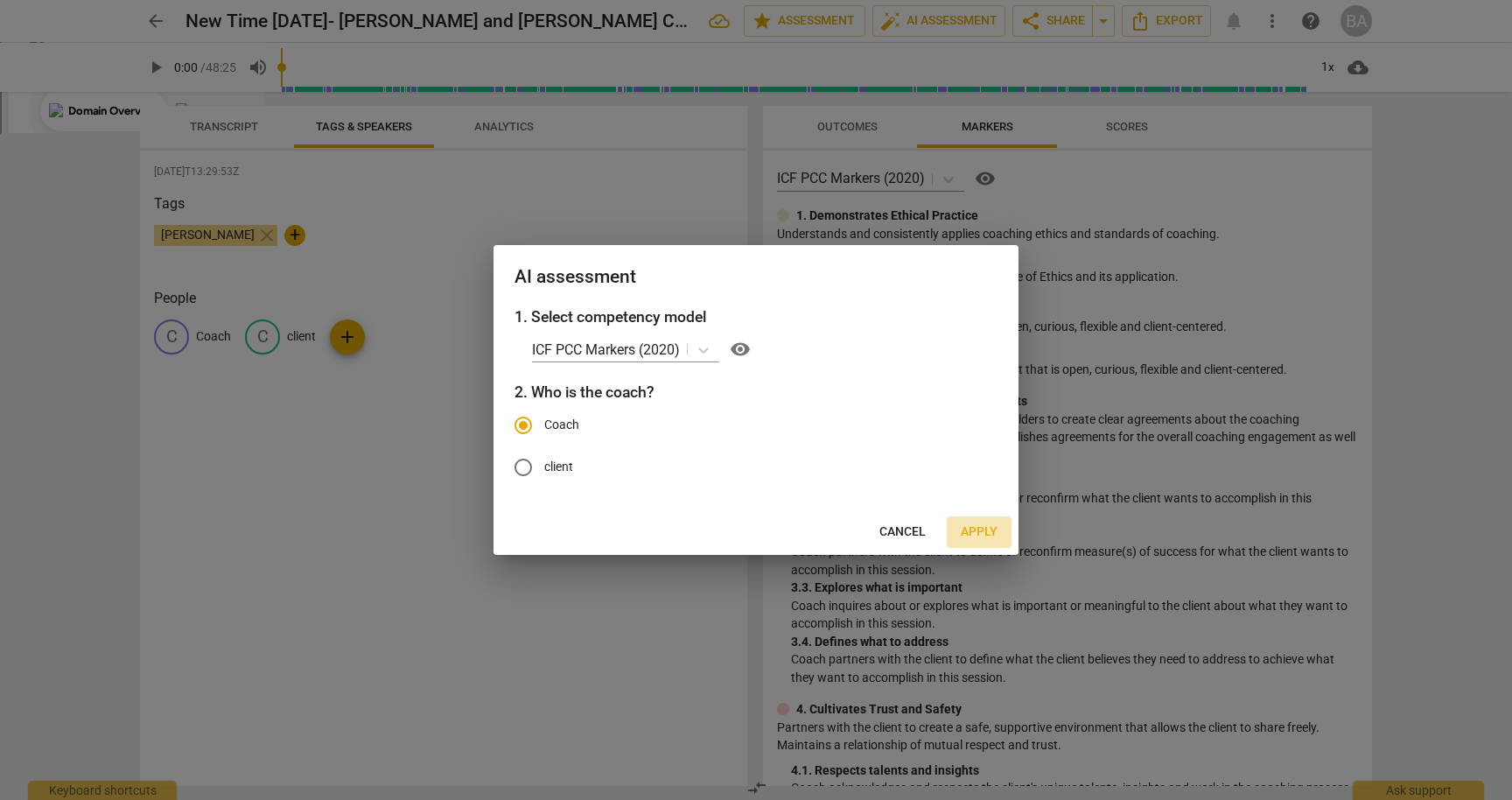
click at [988, 529] on span "Apply" at bounding box center [979, 532] width 37 height 18
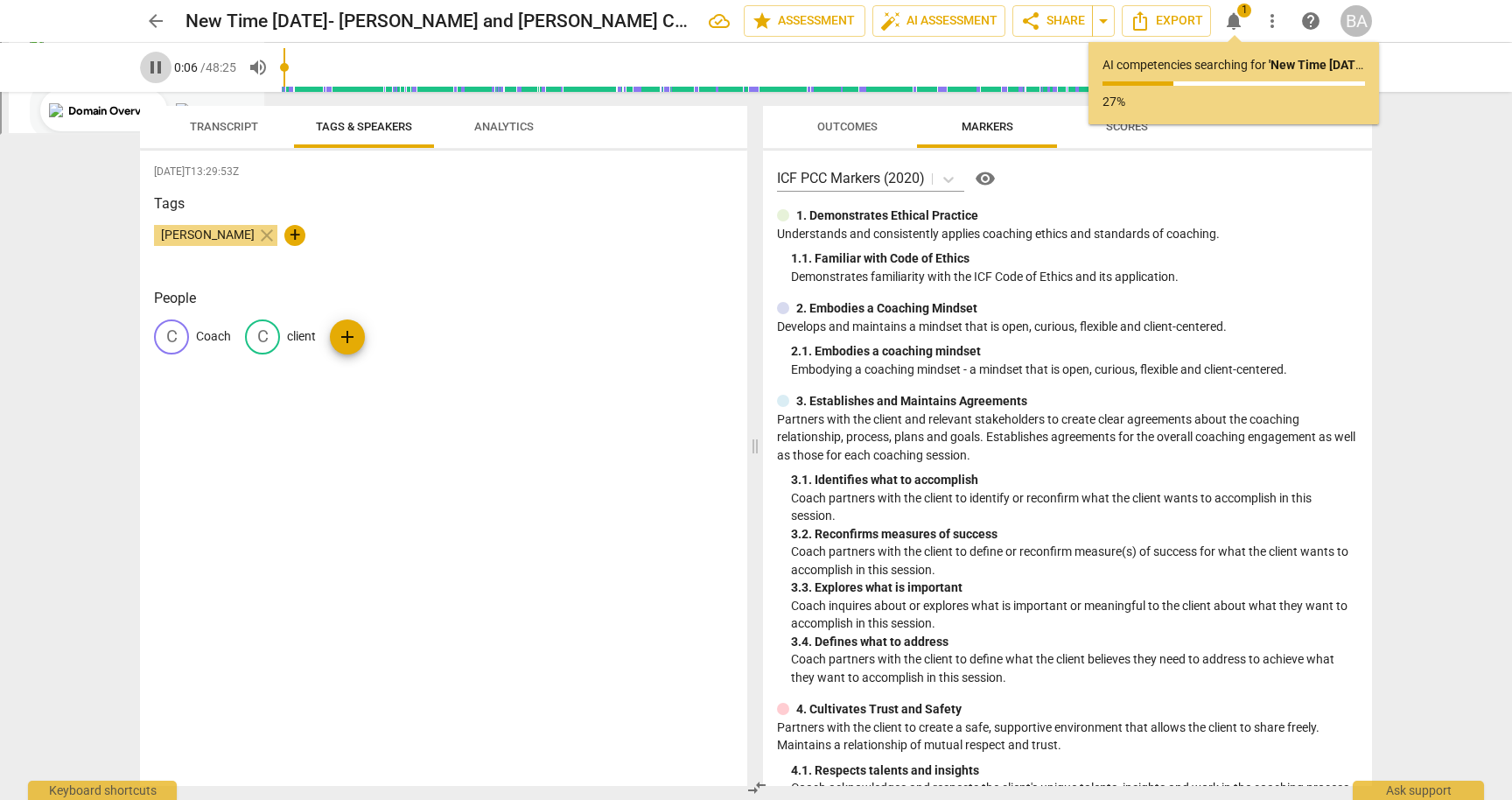
click at [149, 69] on span "pause" at bounding box center [156, 68] width 21 height 21
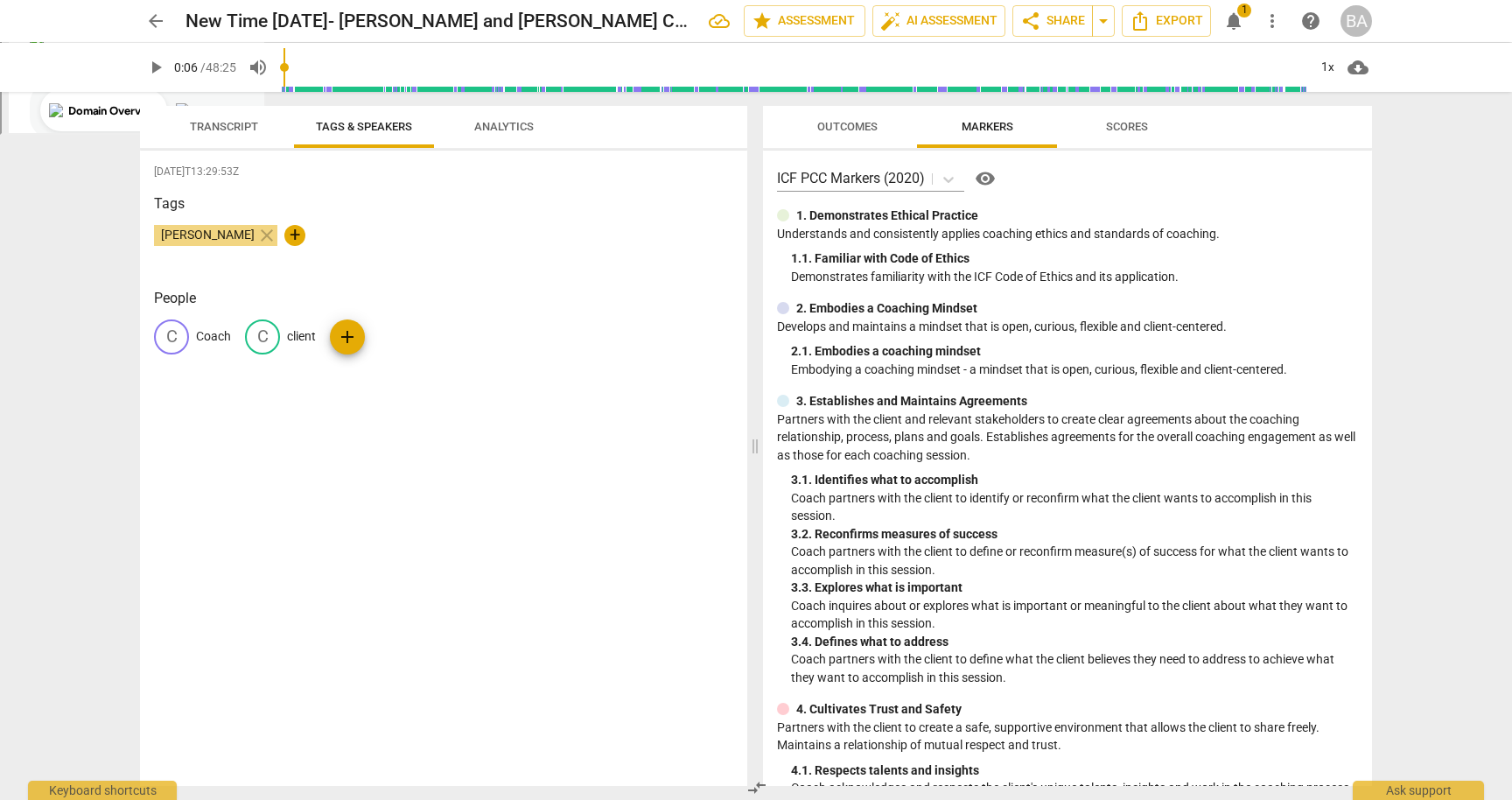
type input "7"
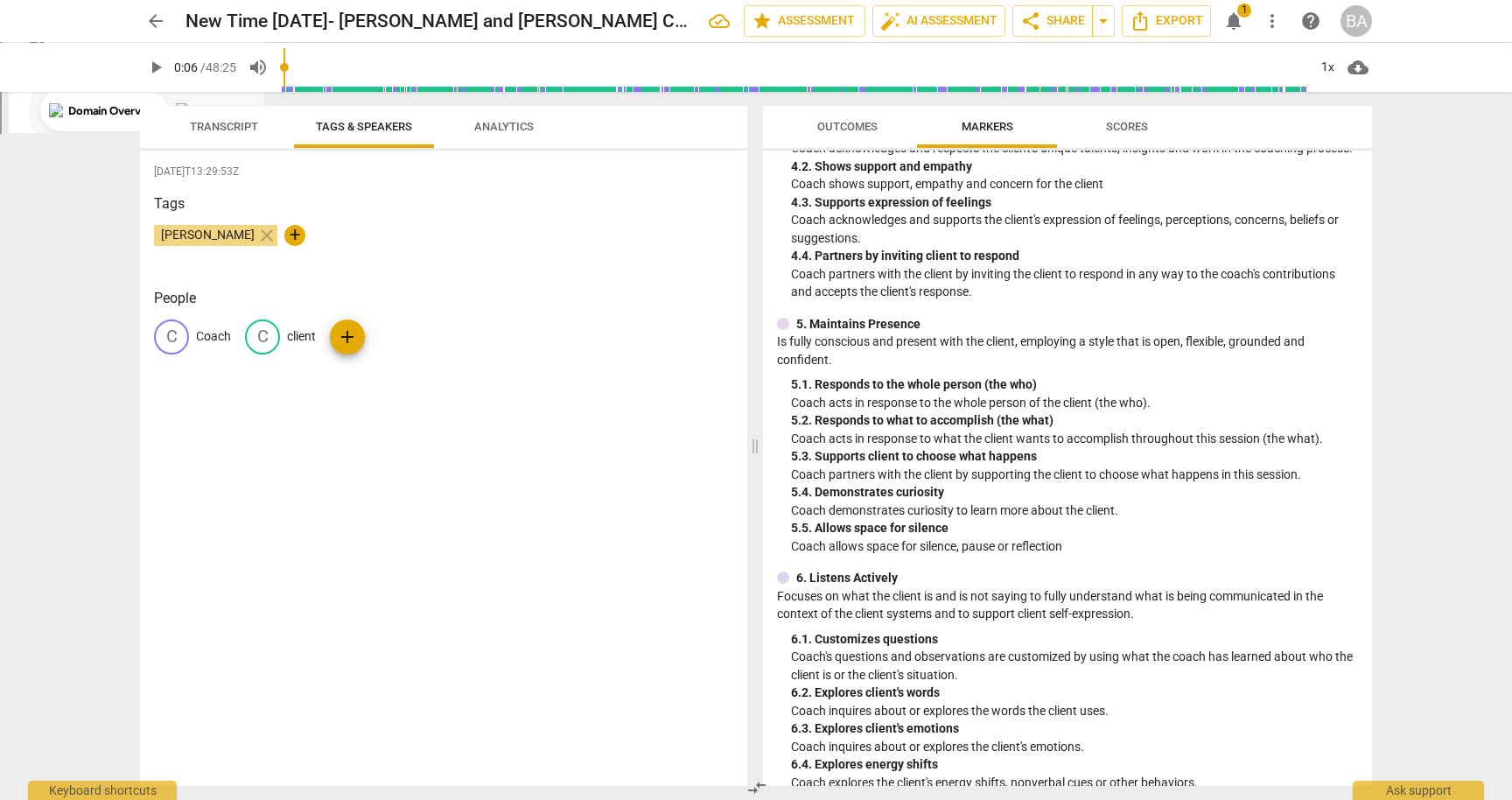
scroll to position [641, 0]
click at [862, 127] on span "Outcomes" at bounding box center [847, 126] width 61 height 13
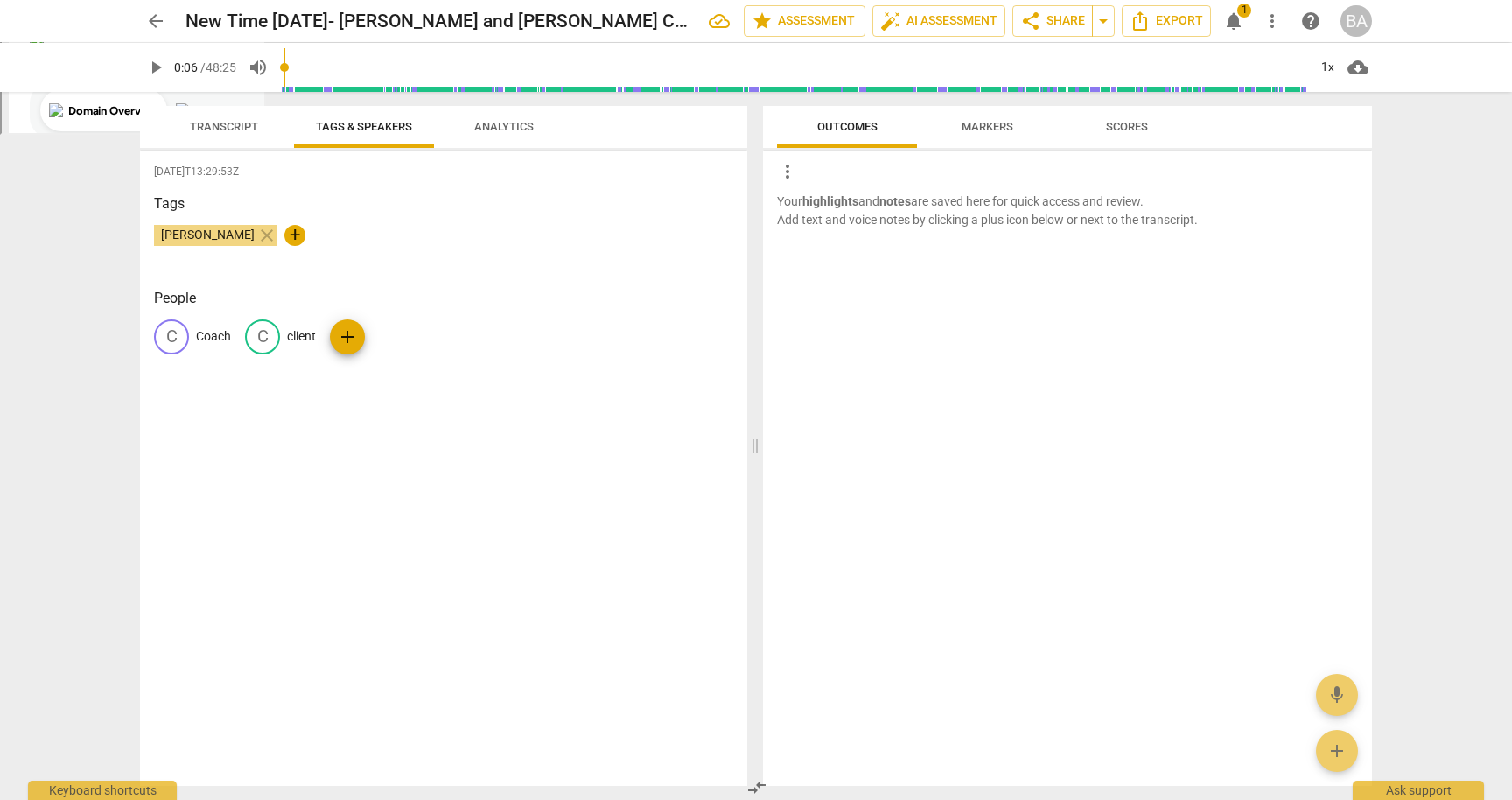
click at [1133, 125] on span "Scores" at bounding box center [1127, 126] width 42 height 13
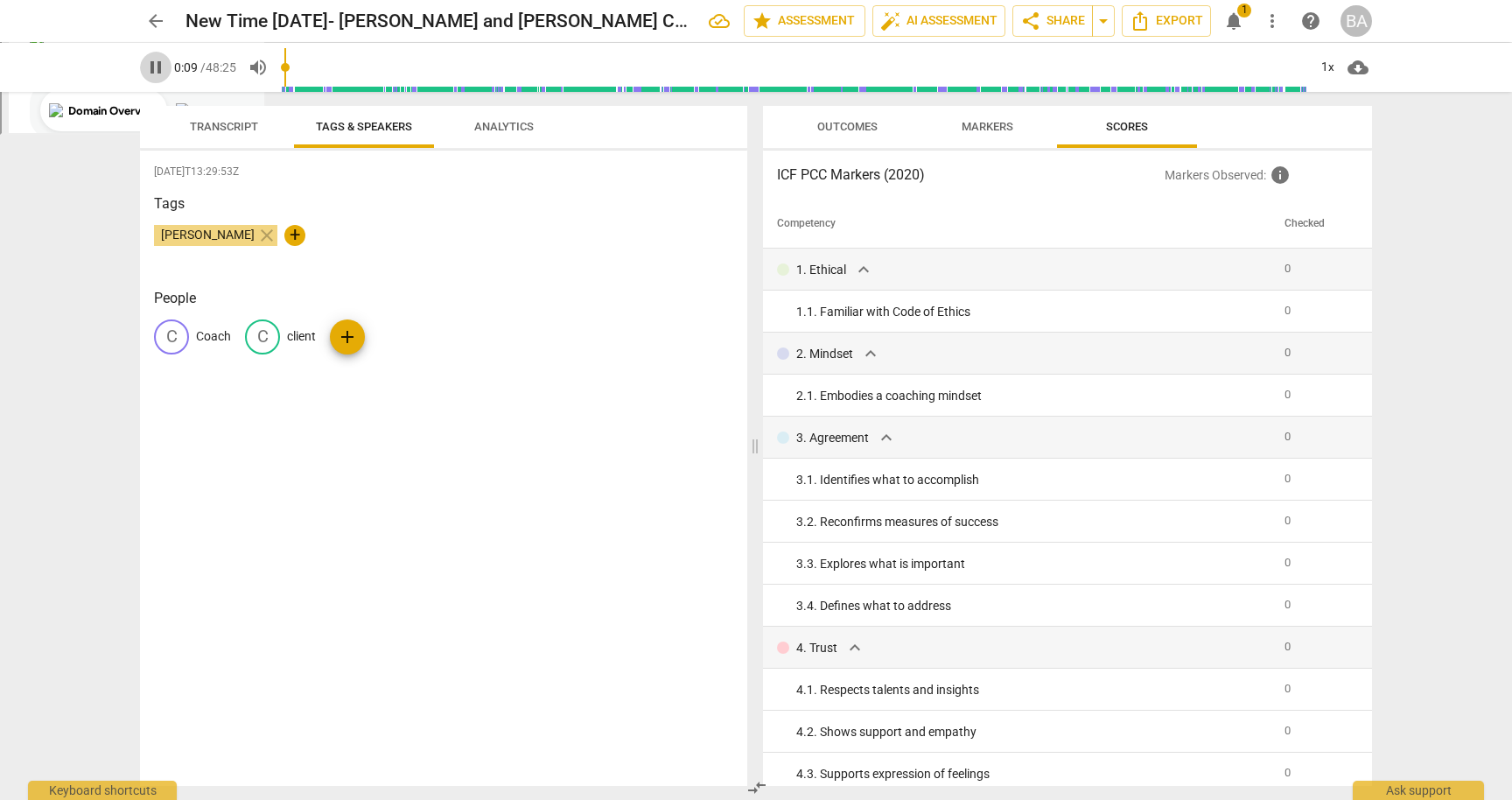
click at [156, 68] on span "pause" at bounding box center [156, 68] width 21 height 21
type input "10"
click at [950, 17] on span "auto_fix_high AI Assessment" at bounding box center [939, 21] width 117 height 21
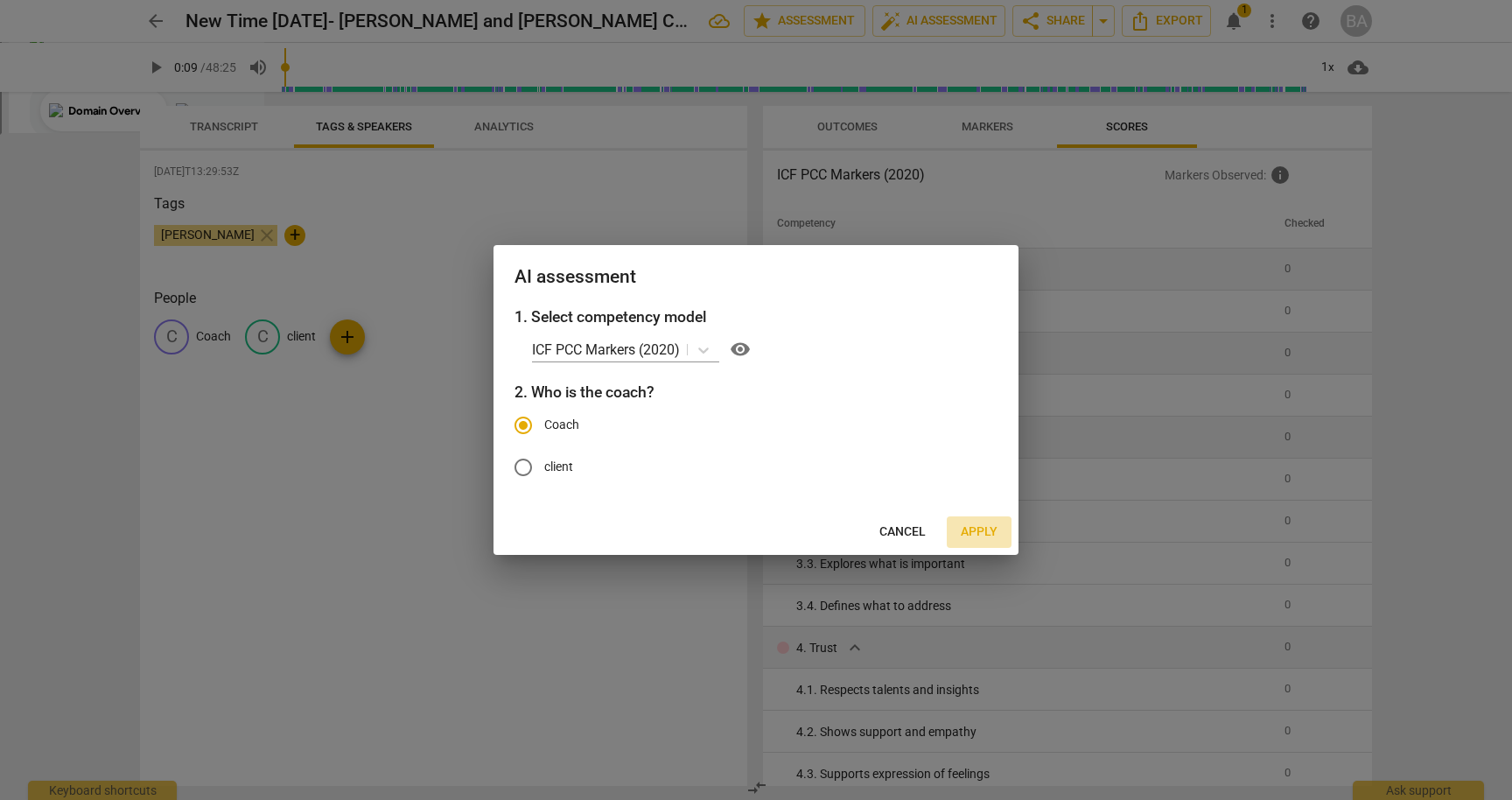
click at [981, 530] on span "Apply" at bounding box center [979, 532] width 37 height 18
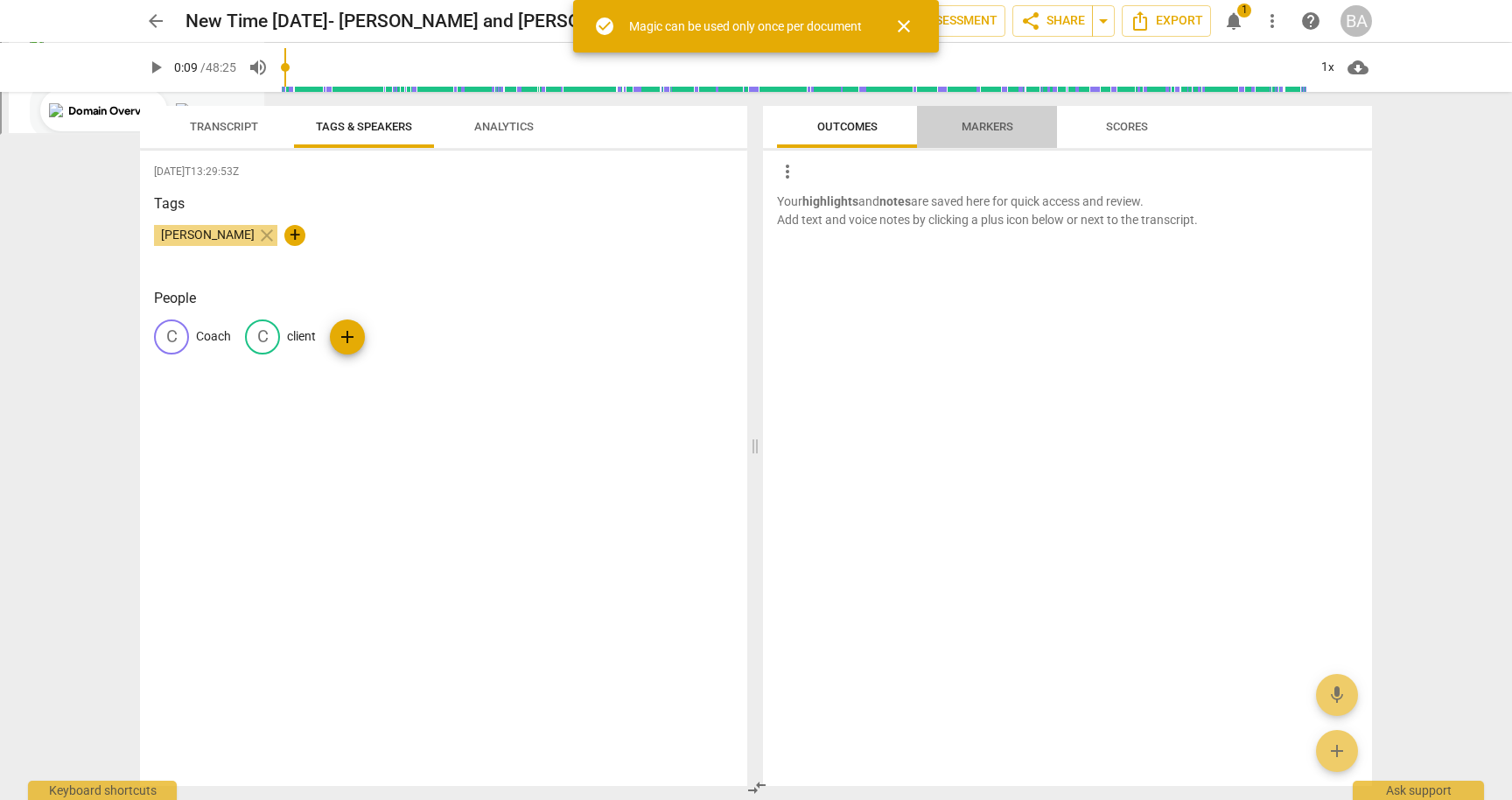
click at [999, 125] on span "Markers" at bounding box center [987, 126] width 52 height 13
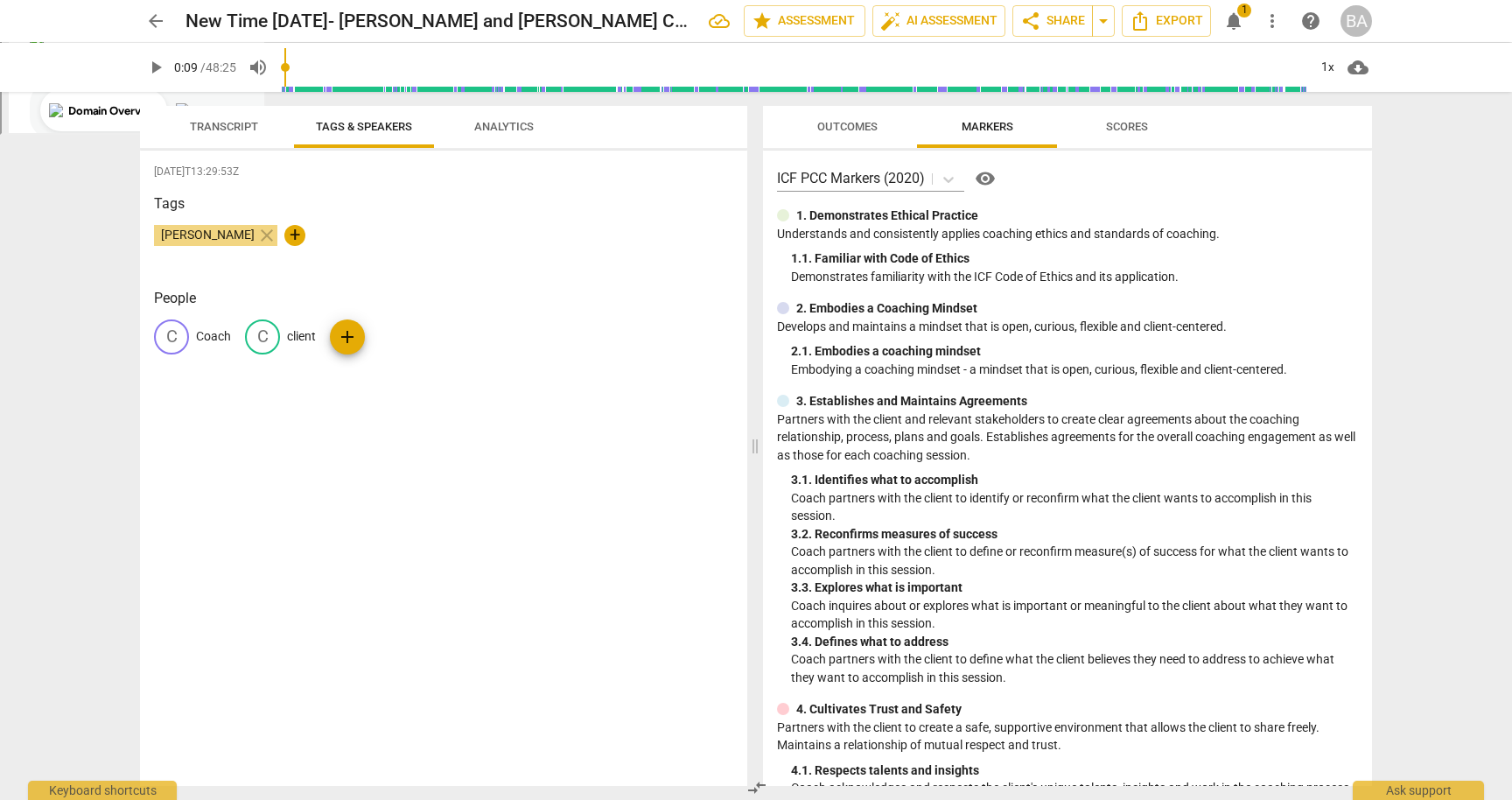
click at [1130, 121] on span "Scores" at bounding box center [1127, 126] width 42 height 13
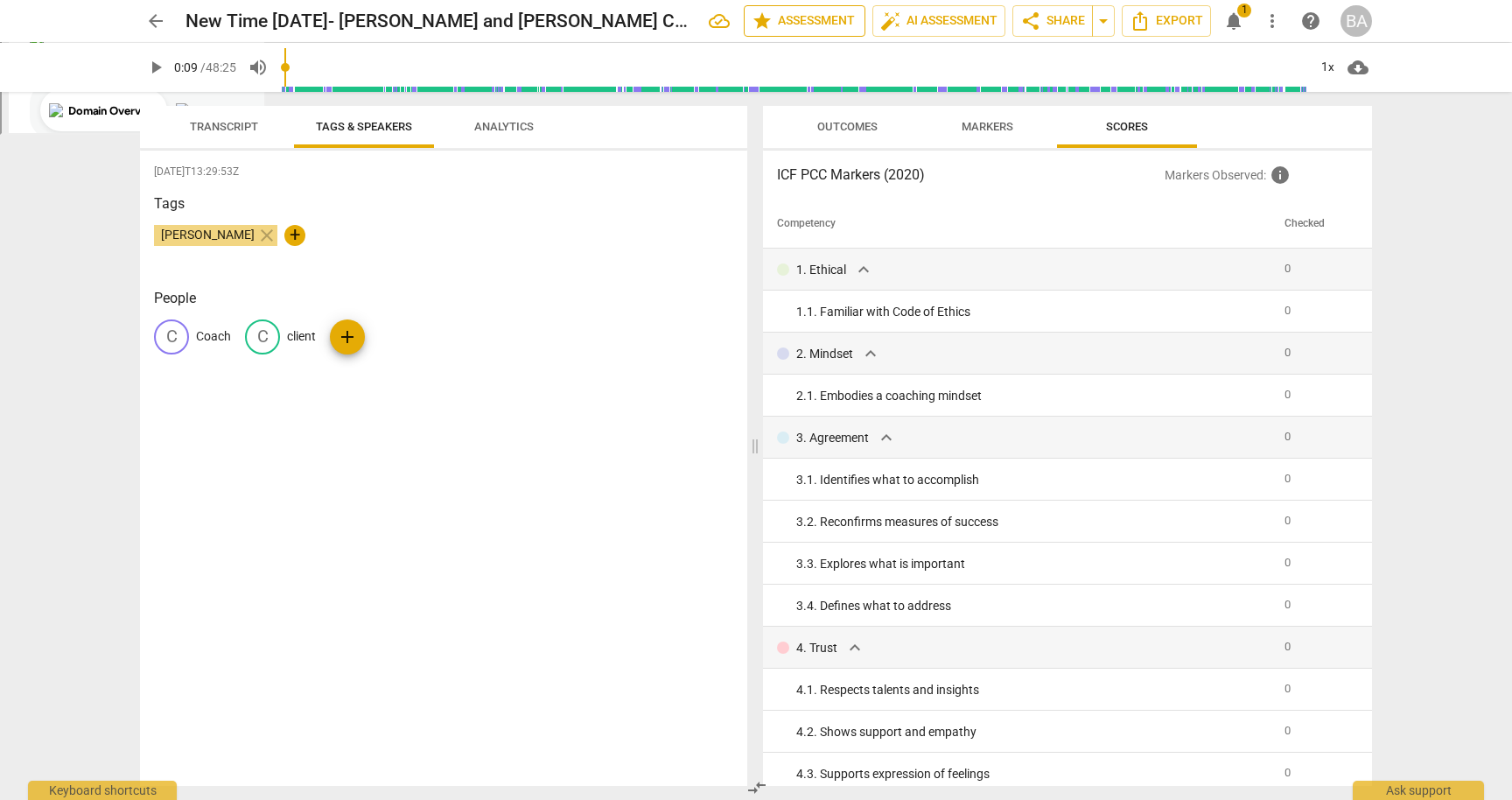
click at [813, 15] on span "star Assessment" at bounding box center [805, 21] width 106 height 21
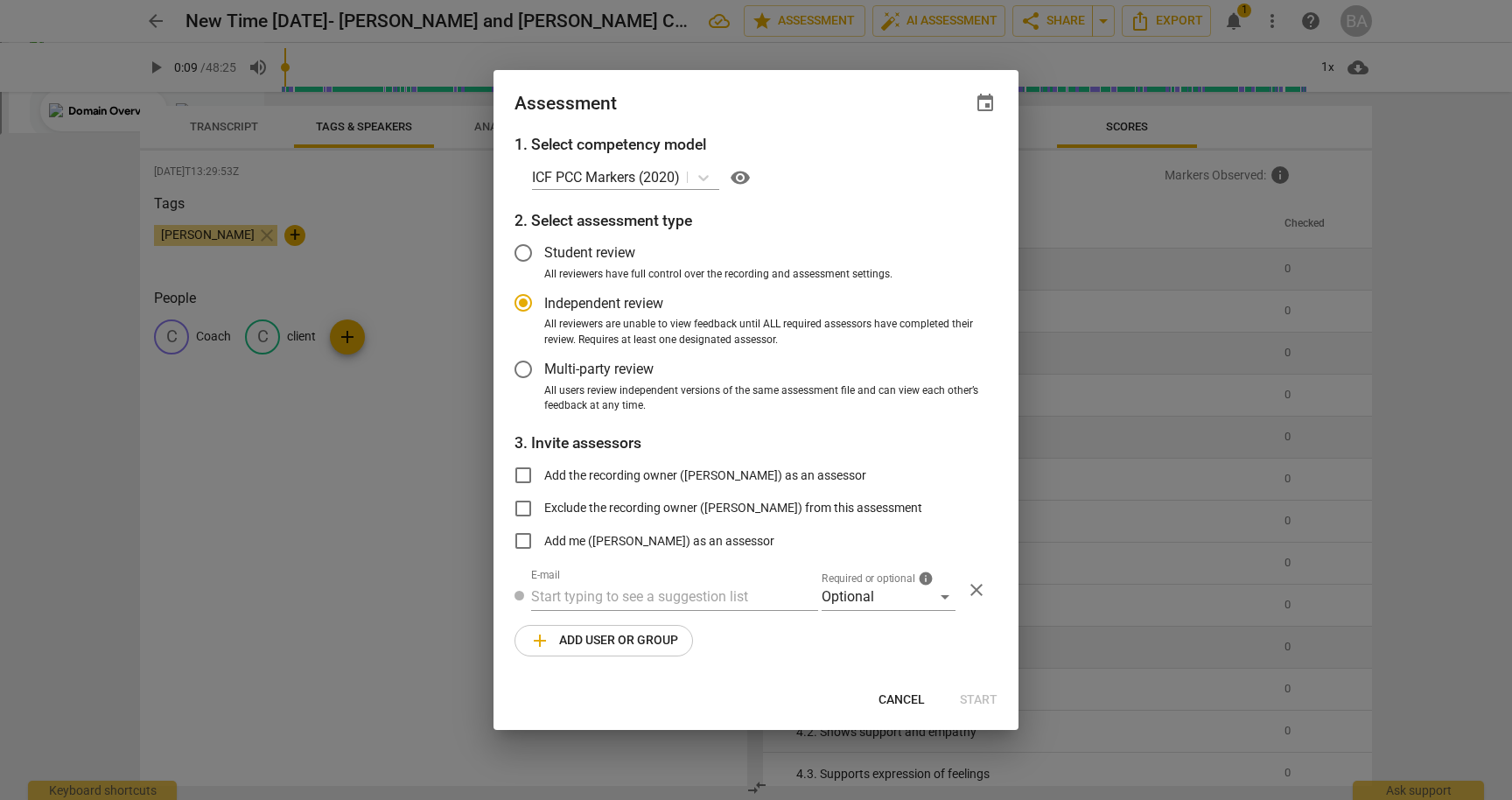
click at [893, 700] on span "Cancel" at bounding box center [902, 700] width 47 height 18
radio input "false"
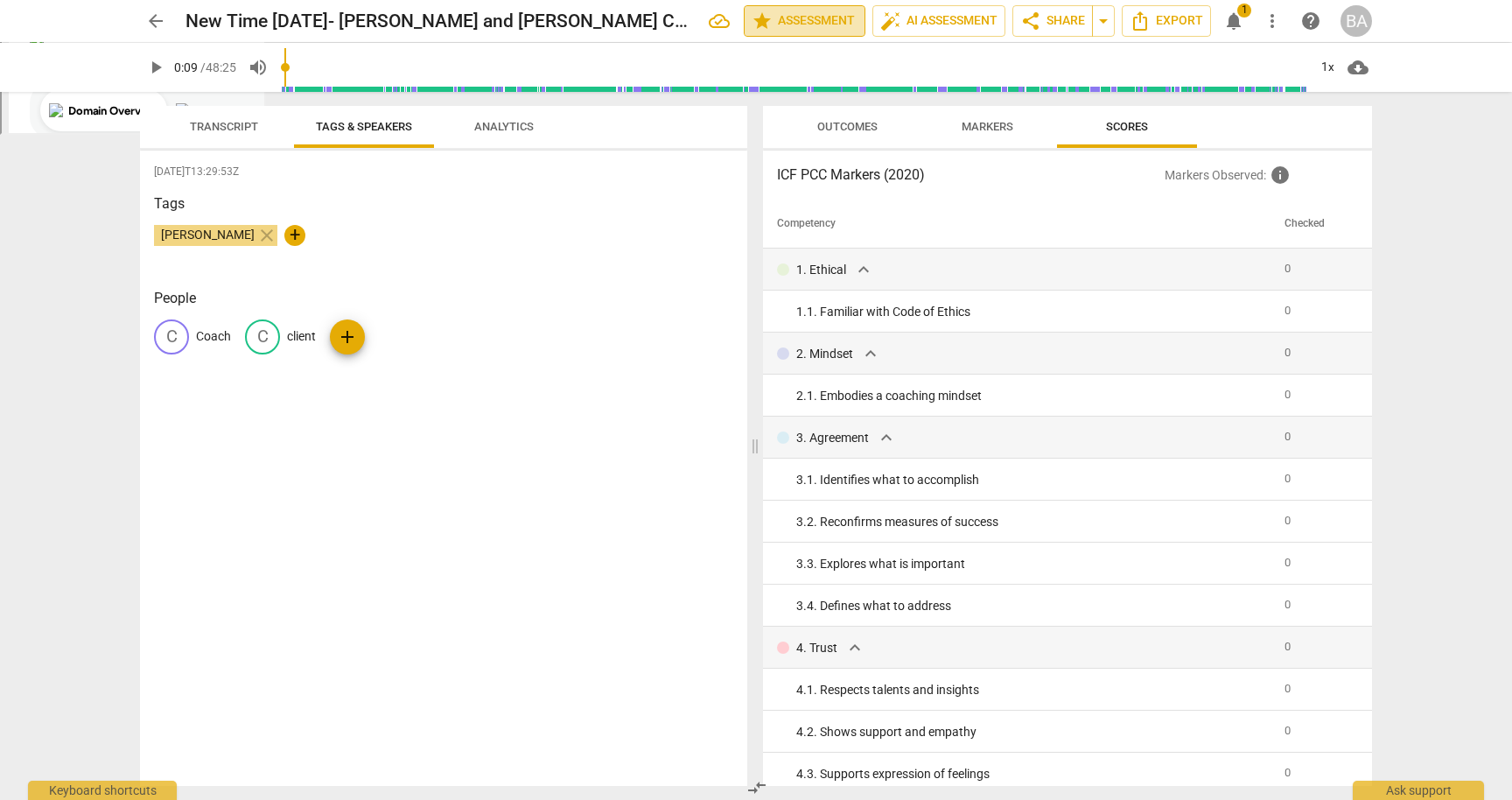
click at [768, 21] on span "star Assessment" at bounding box center [805, 21] width 106 height 21
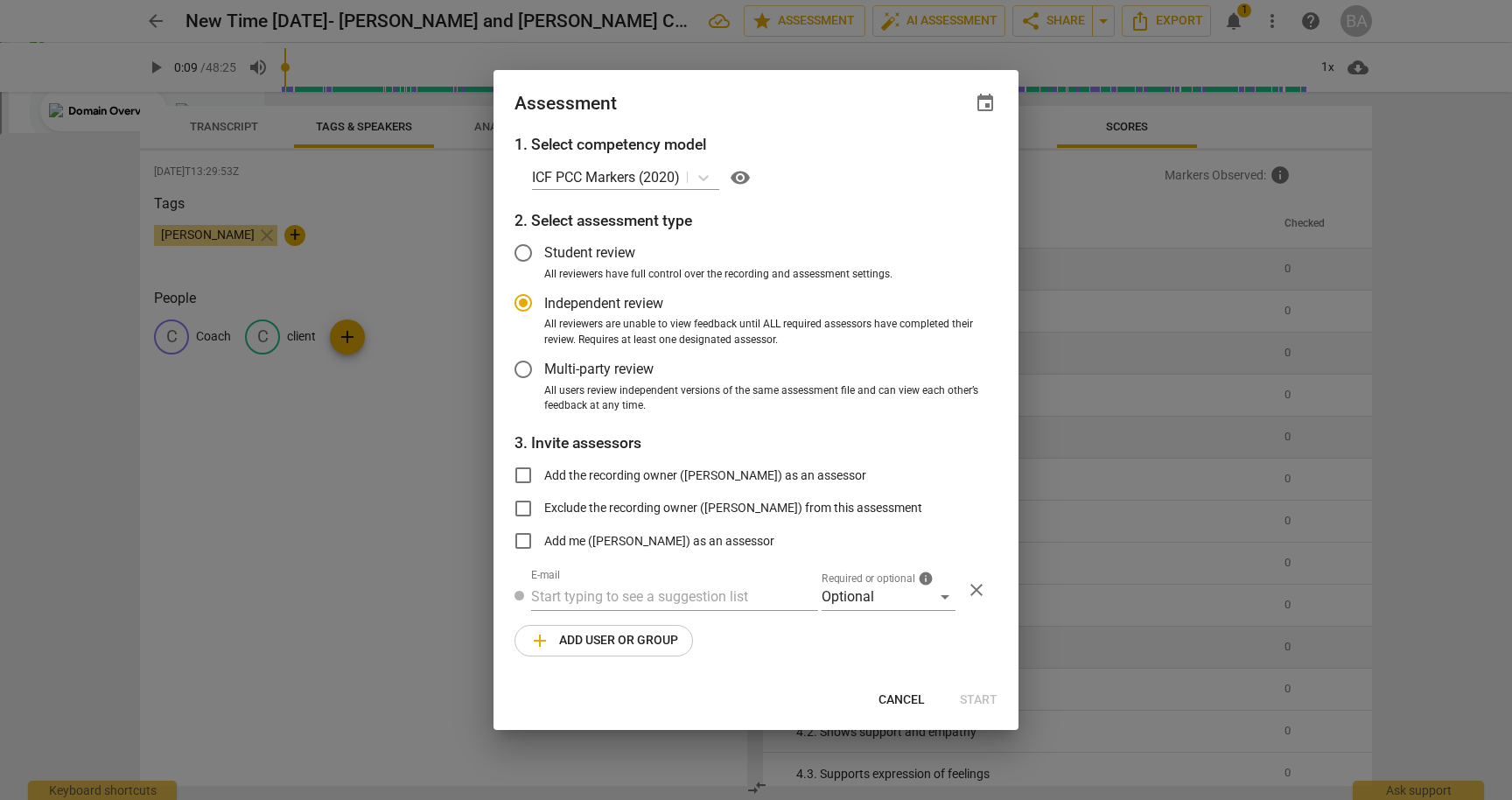
click at [408, 525] on div at bounding box center [756, 400] width 1512 height 800
radio input "false"
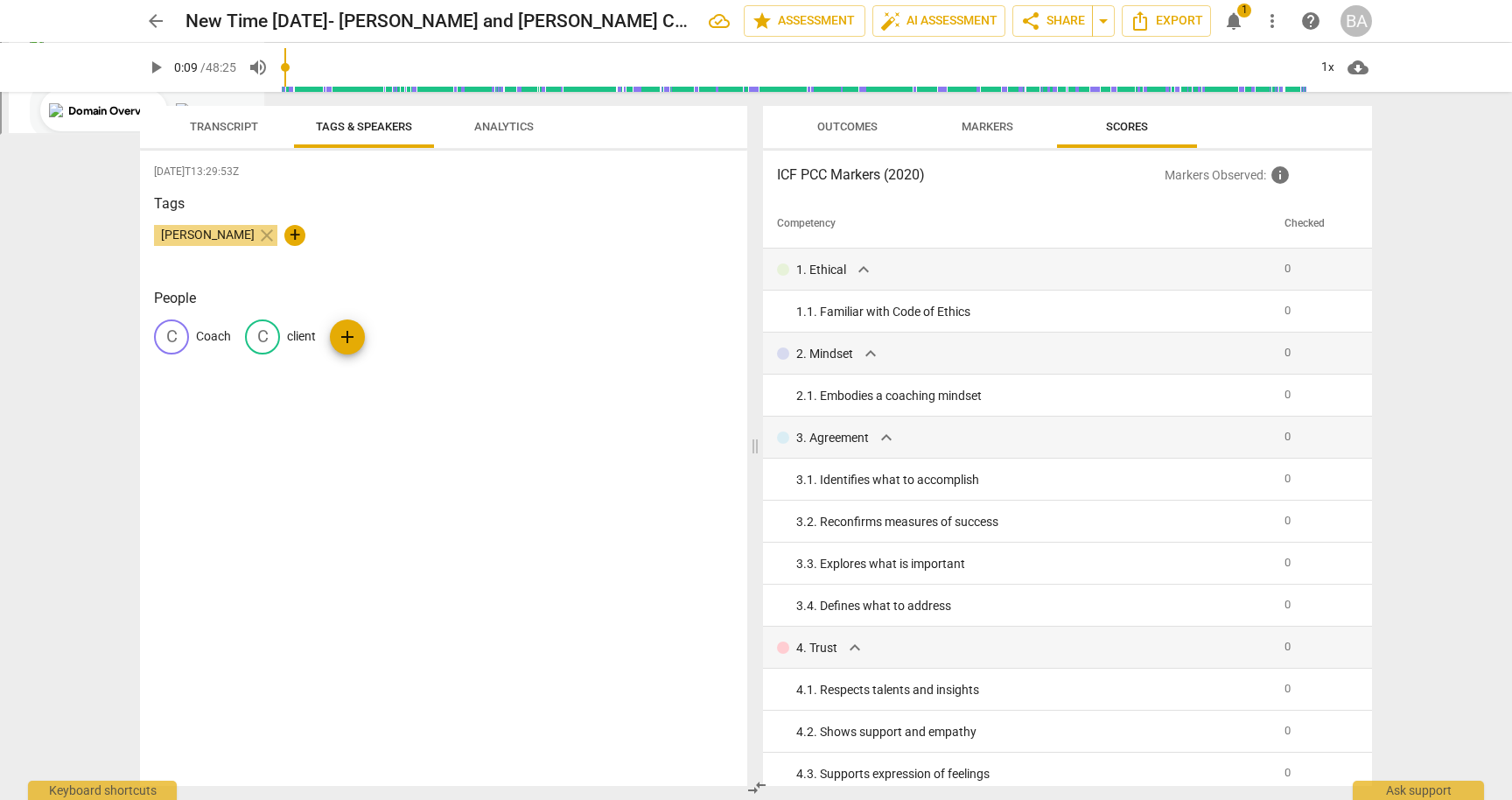
click at [1234, 19] on span "notifications" at bounding box center [1234, 21] width 21 height 21
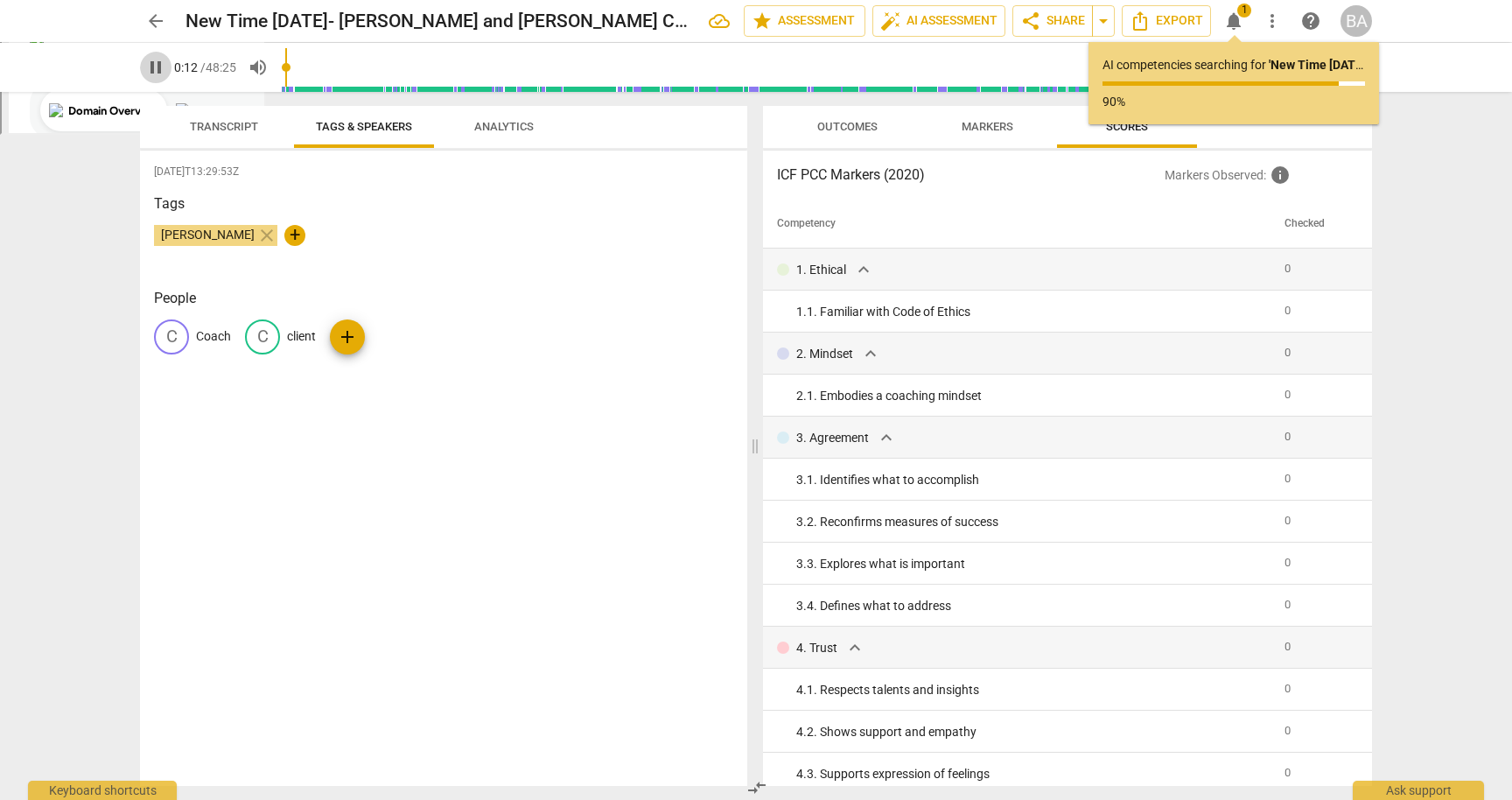
click at [151, 70] on span "pause" at bounding box center [156, 68] width 21 height 21
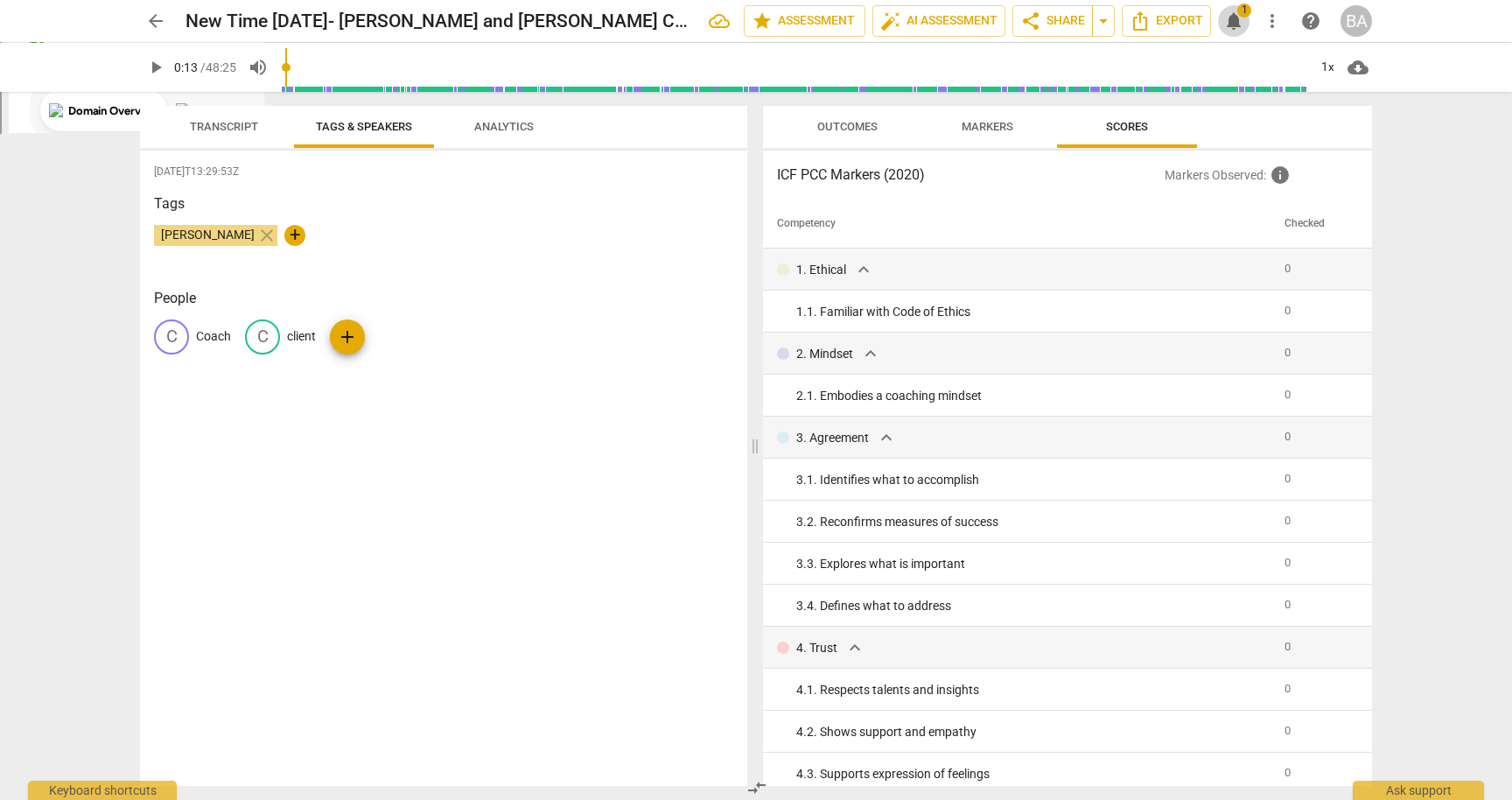
click at [1239, 19] on span "notifications" at bounding box center [1234, 21] width 21 height 21
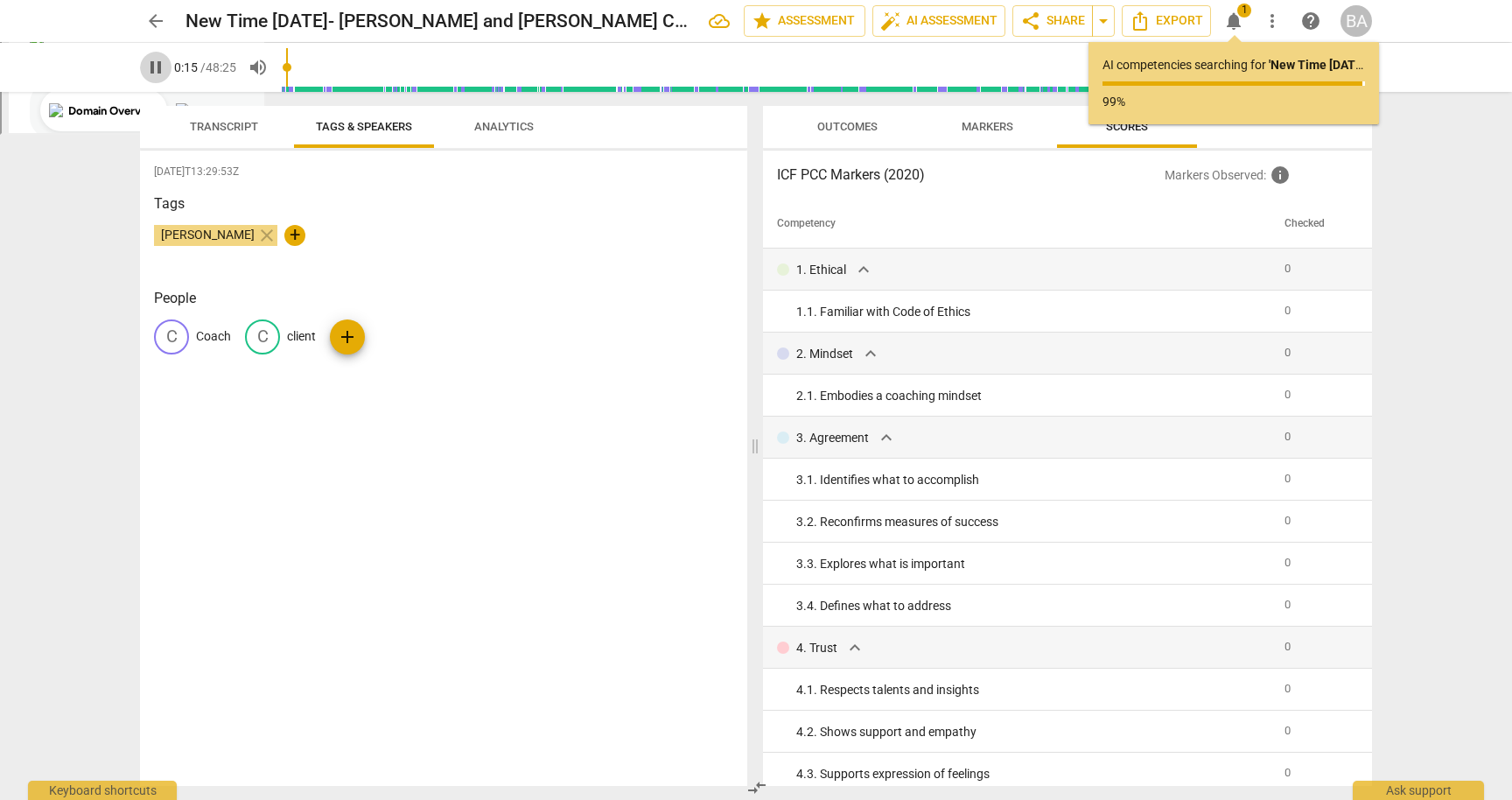
click at [150, 69] on span "pause" at bounding box center [156, 68] width 21 height 21
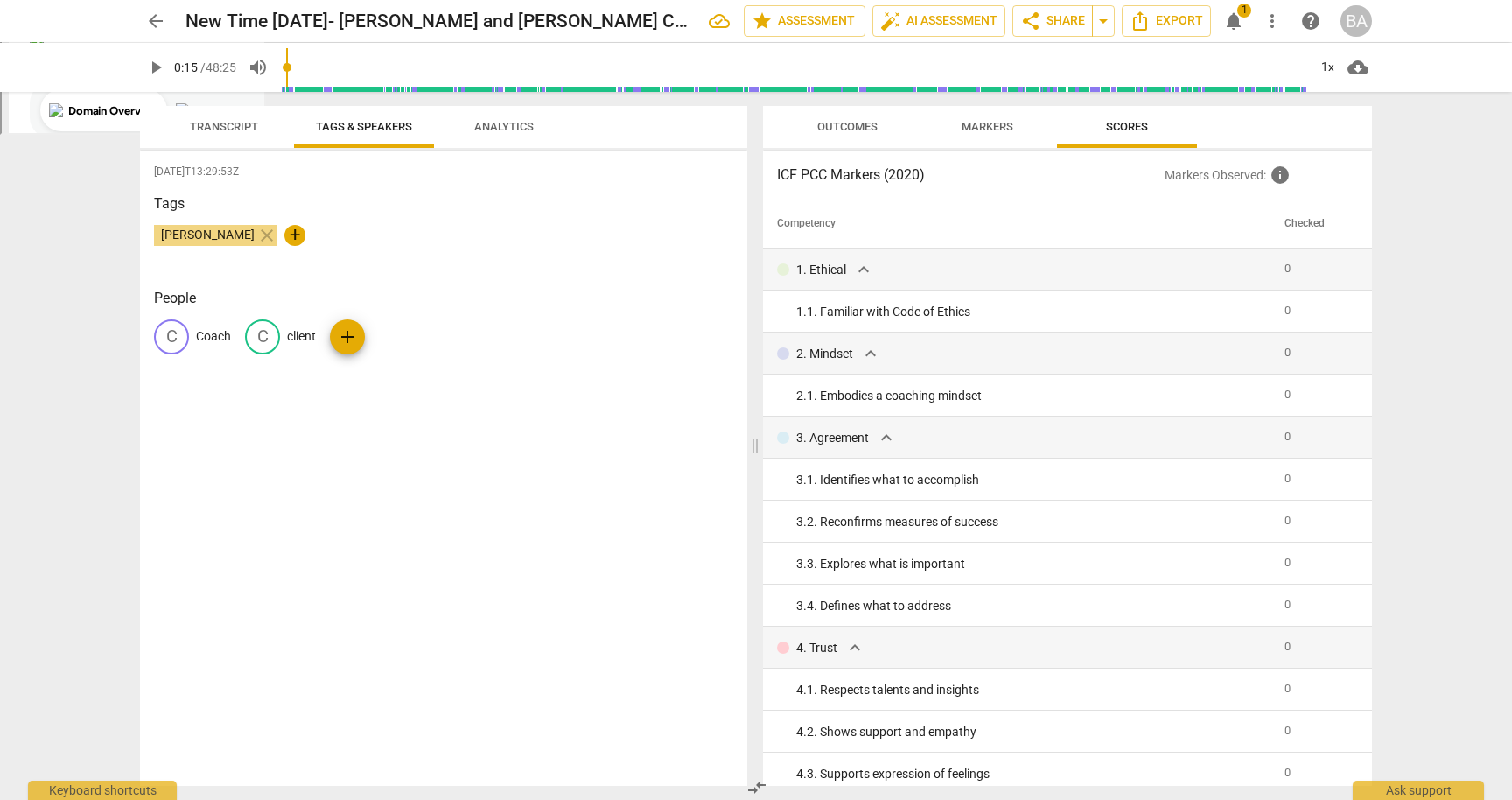
click at [1233, 19] on span "notifications" at bounding box center [1234, 21] width 21 height 21
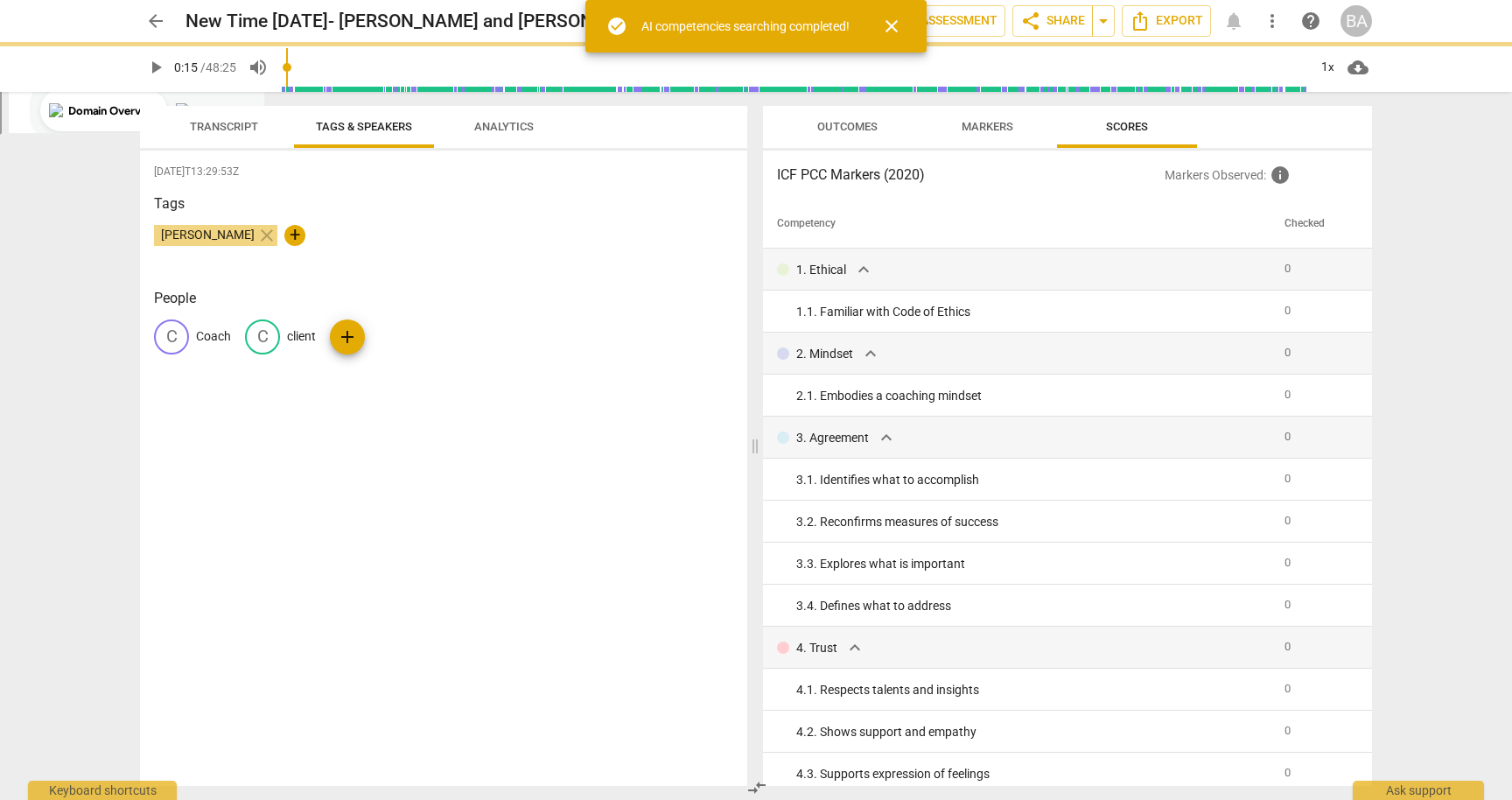
type input "16"
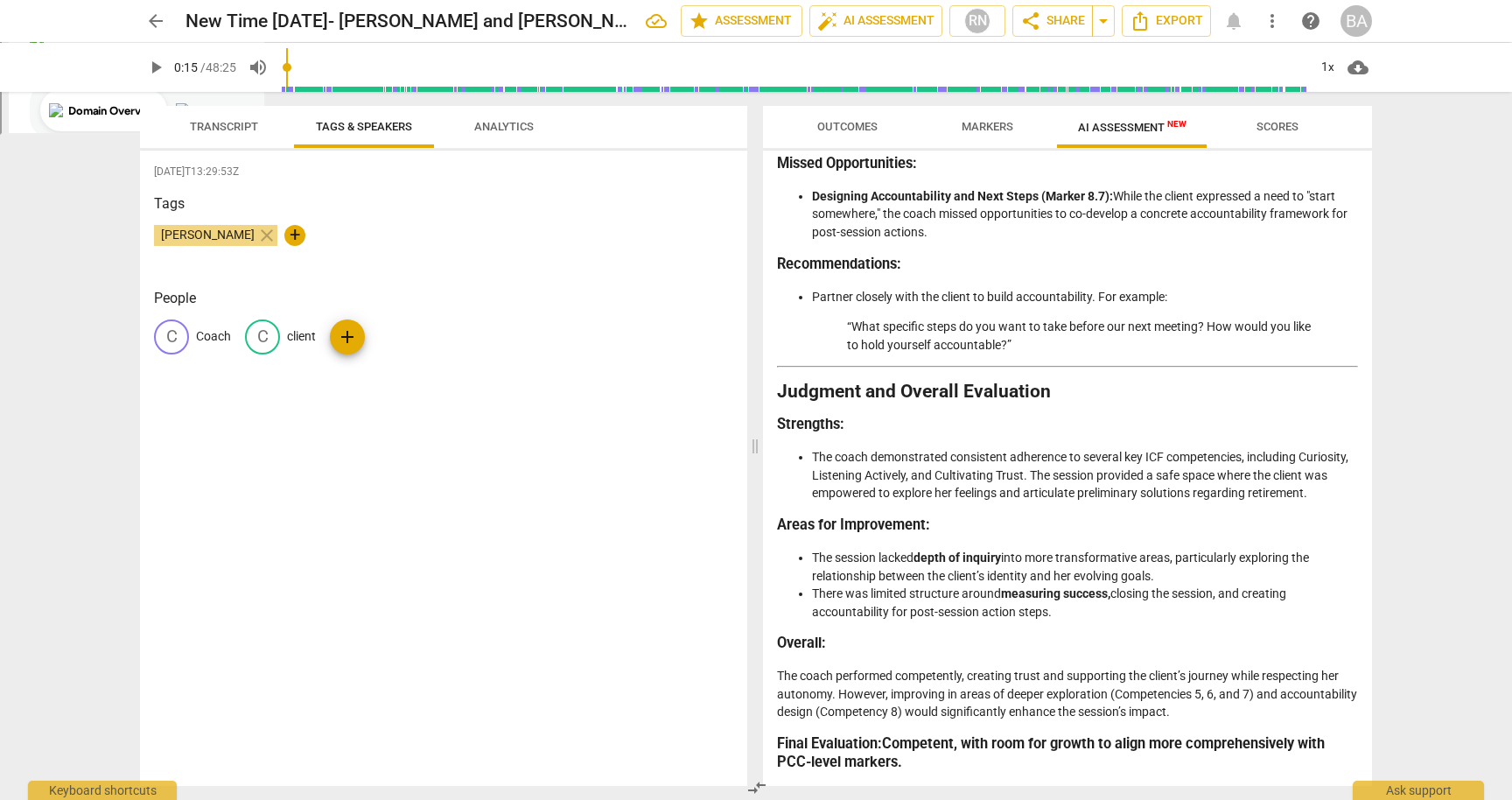
scroll to position [3292, 0]
